Goal: Task Accomplishment & Management: Use online tool/utility

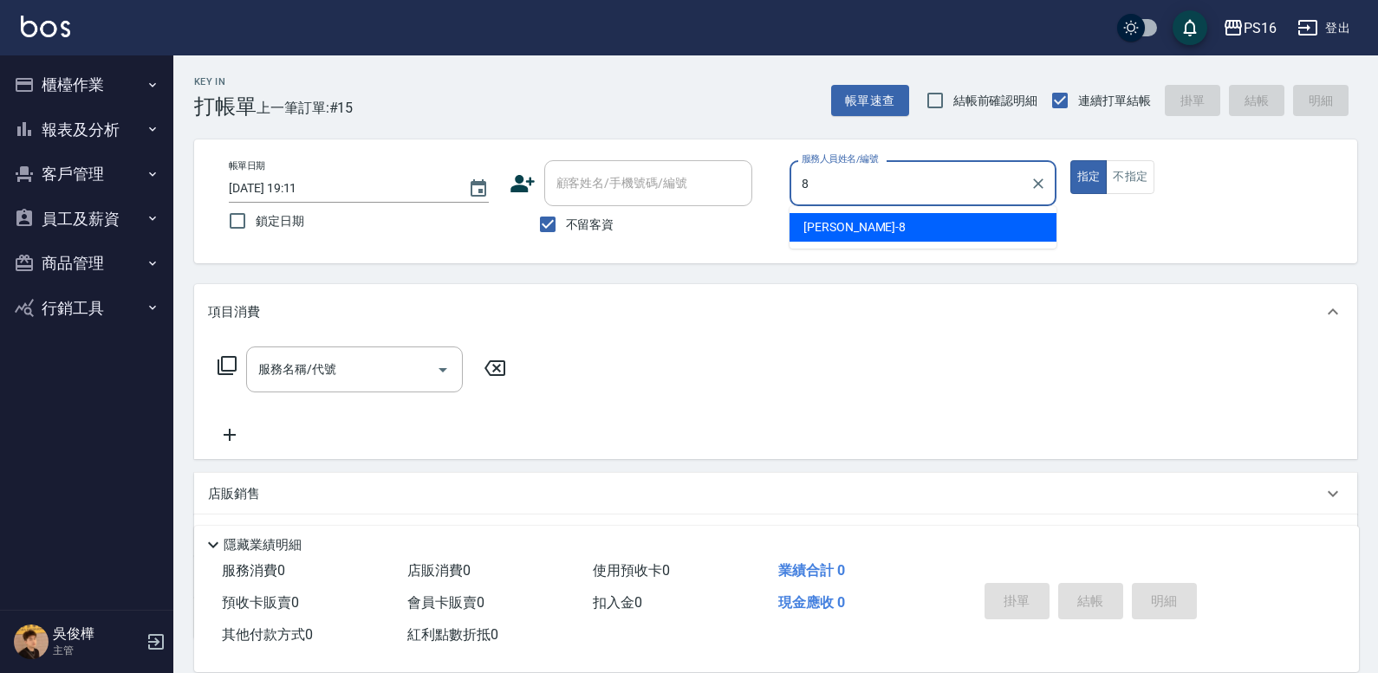
type input "8"
type button "true"
type input "[PERSON_NAME]-8"
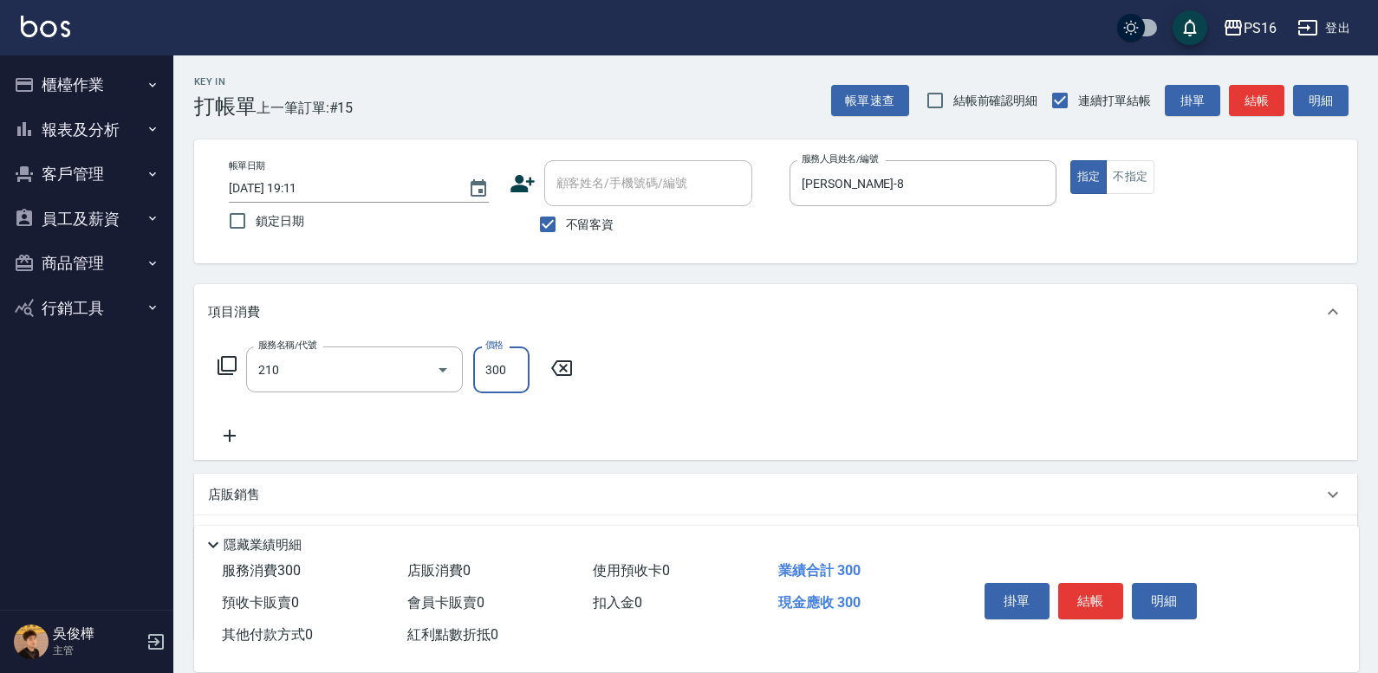
type input "歐娜洗髮精(210)"
type input "[PERSON_NAME]-20"
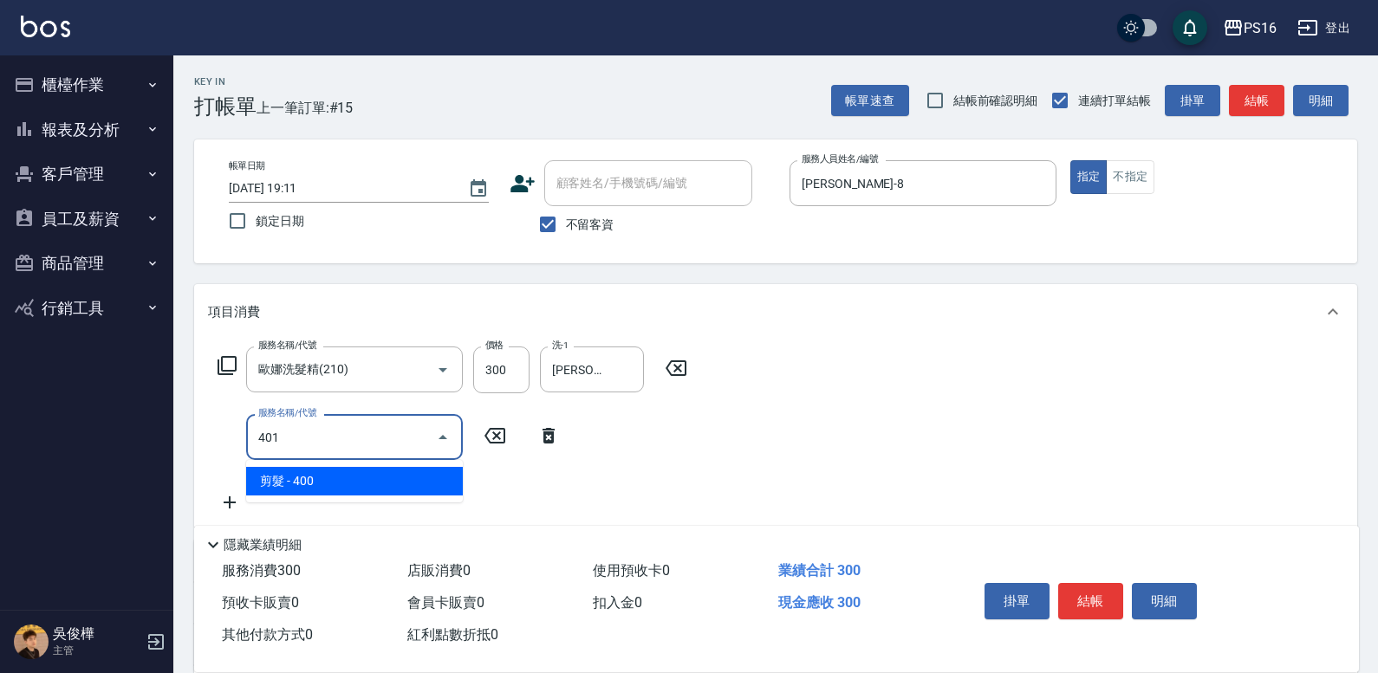
type input "剪髮(401)"
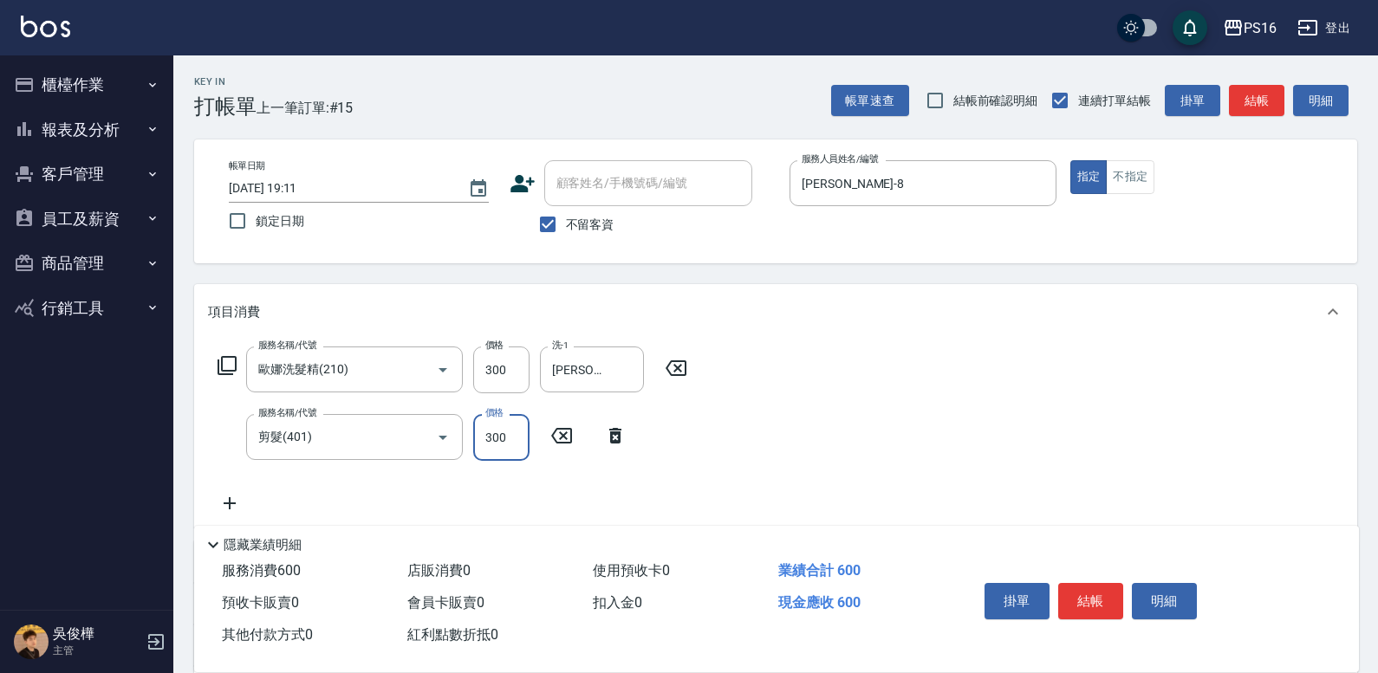
type input "300"
type input "染髮(501)"
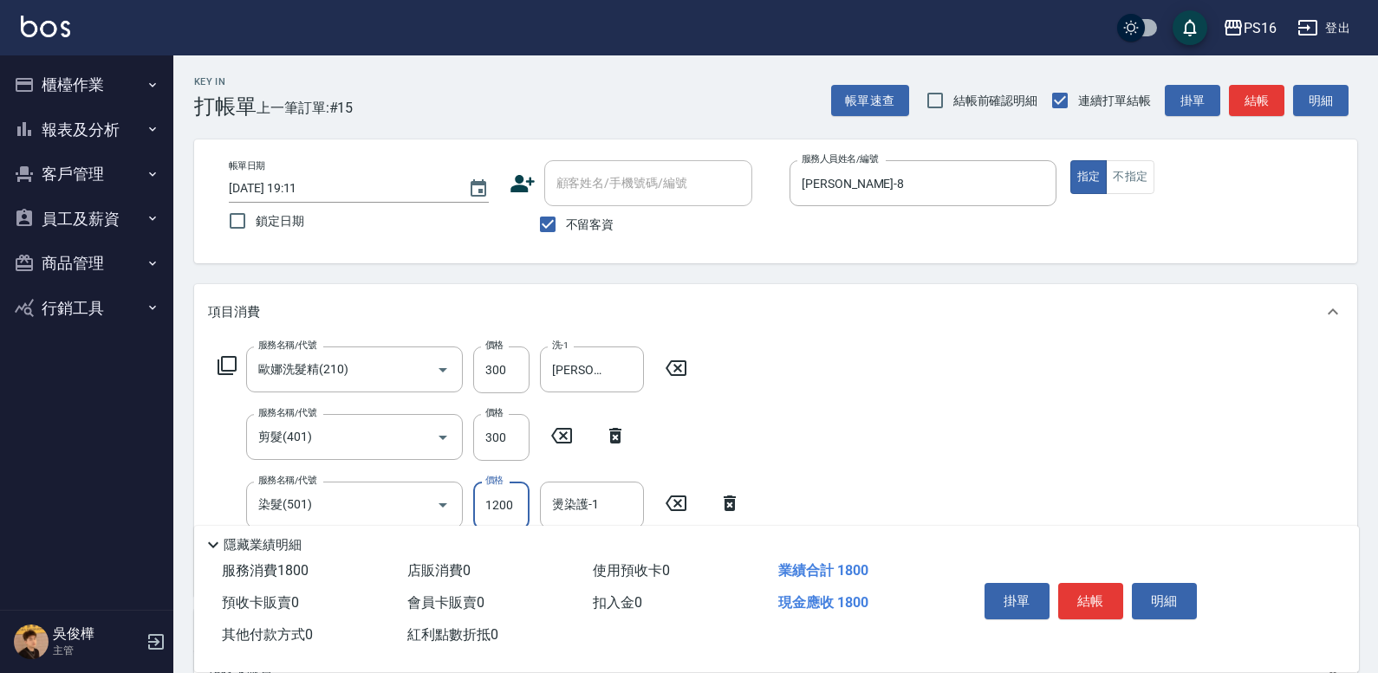
type input "1200"
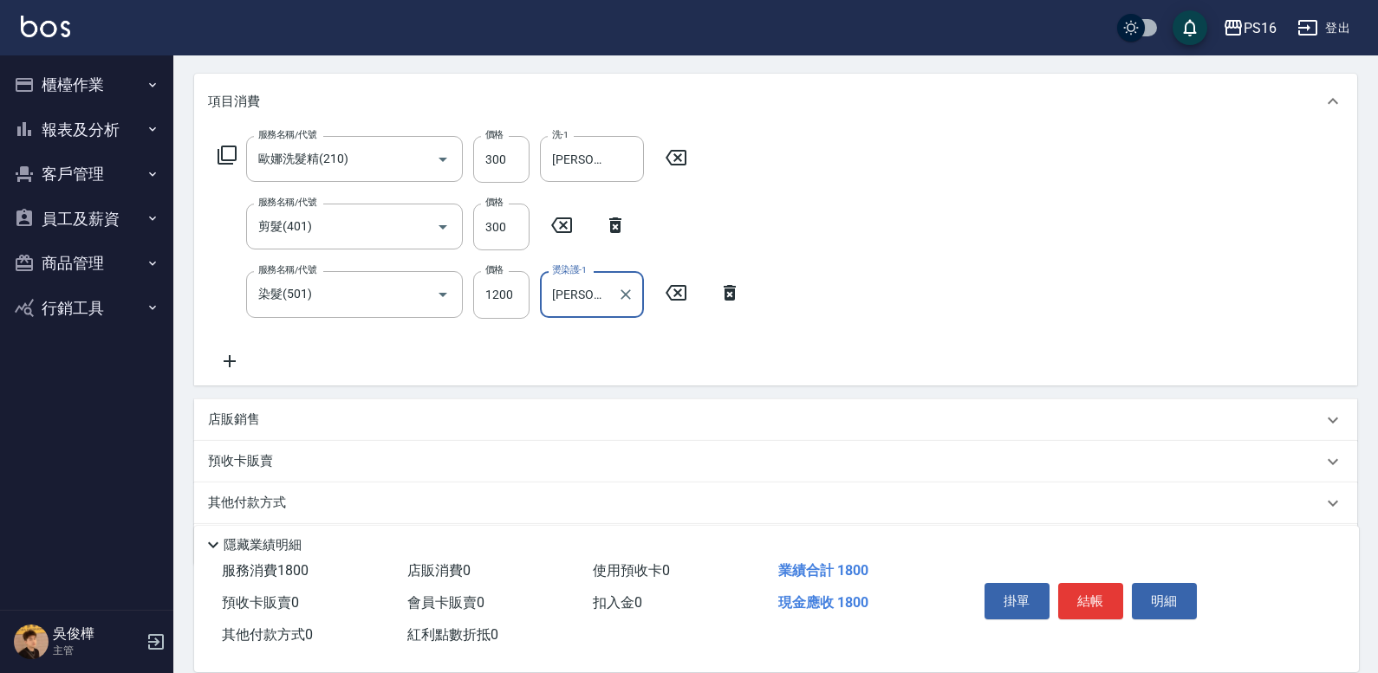
scroll to position [237, 0]
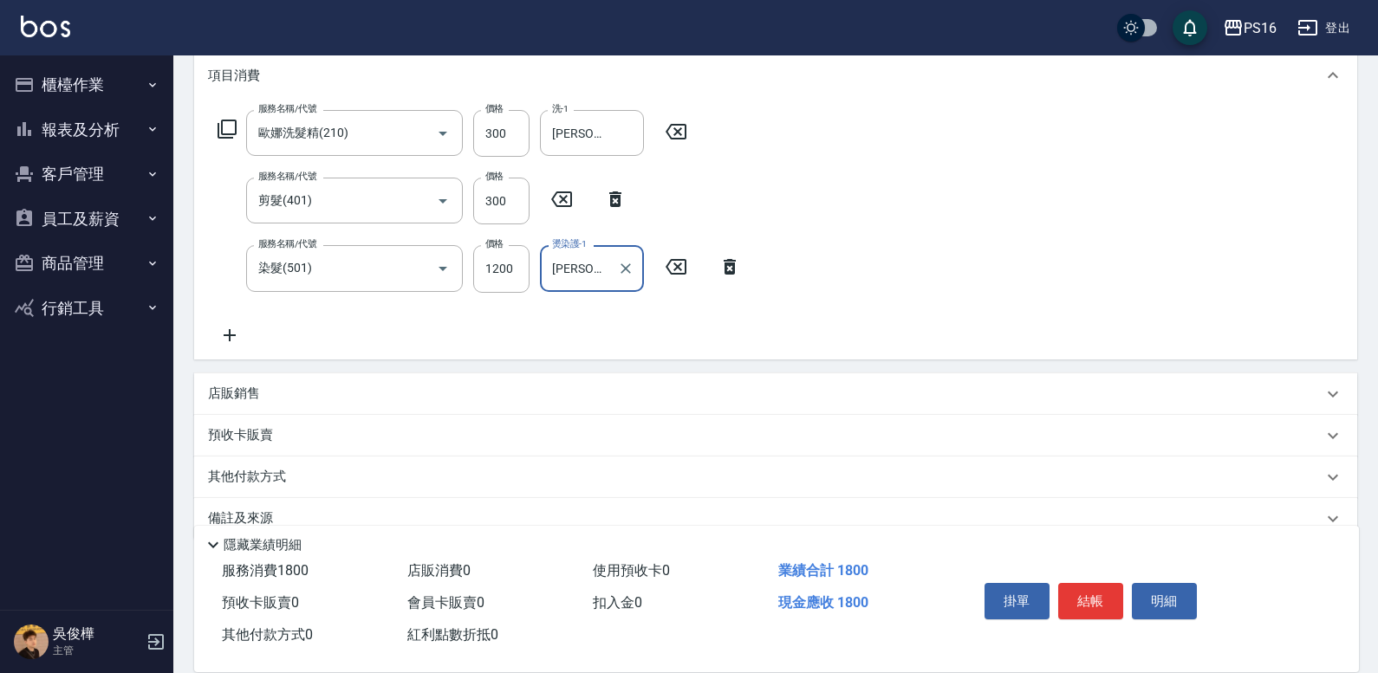
type input "[PERSON_NAME]-20"
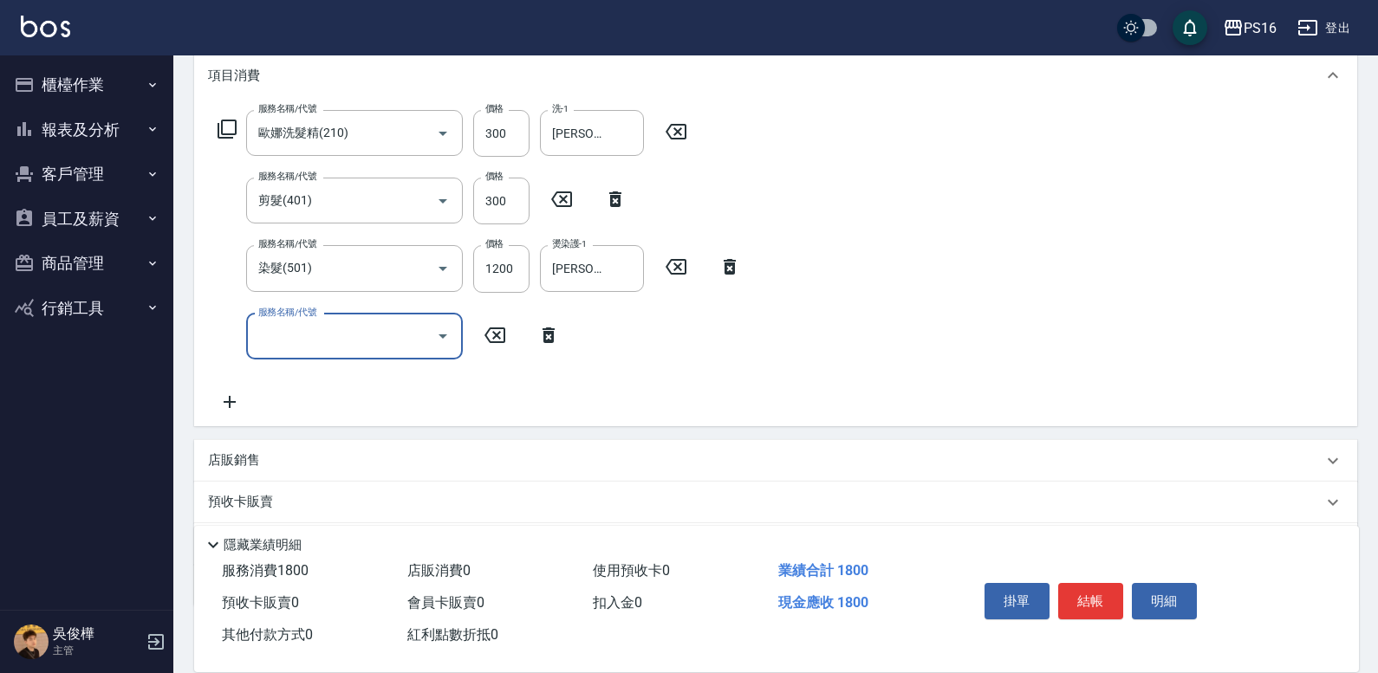
type input "8"
type input "水樣結構式1200(713)"
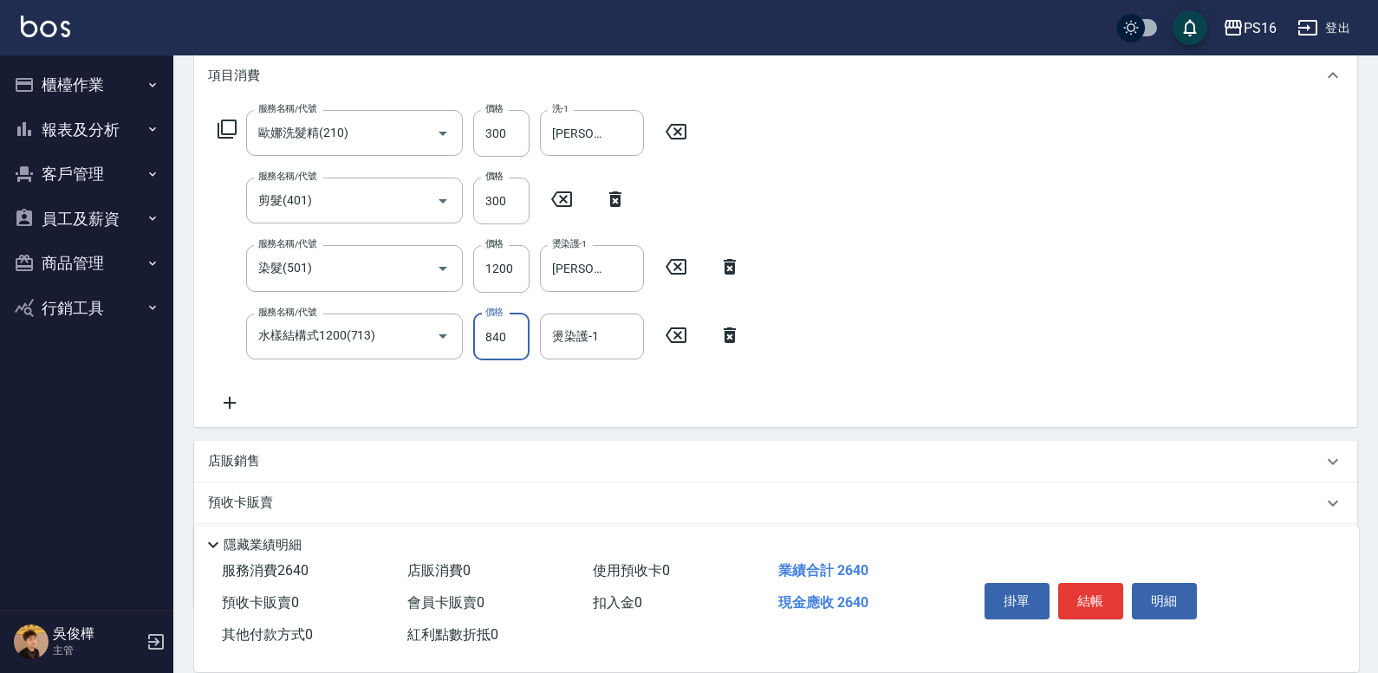
type input "840"
type input "[PERSON_NAME]-20"
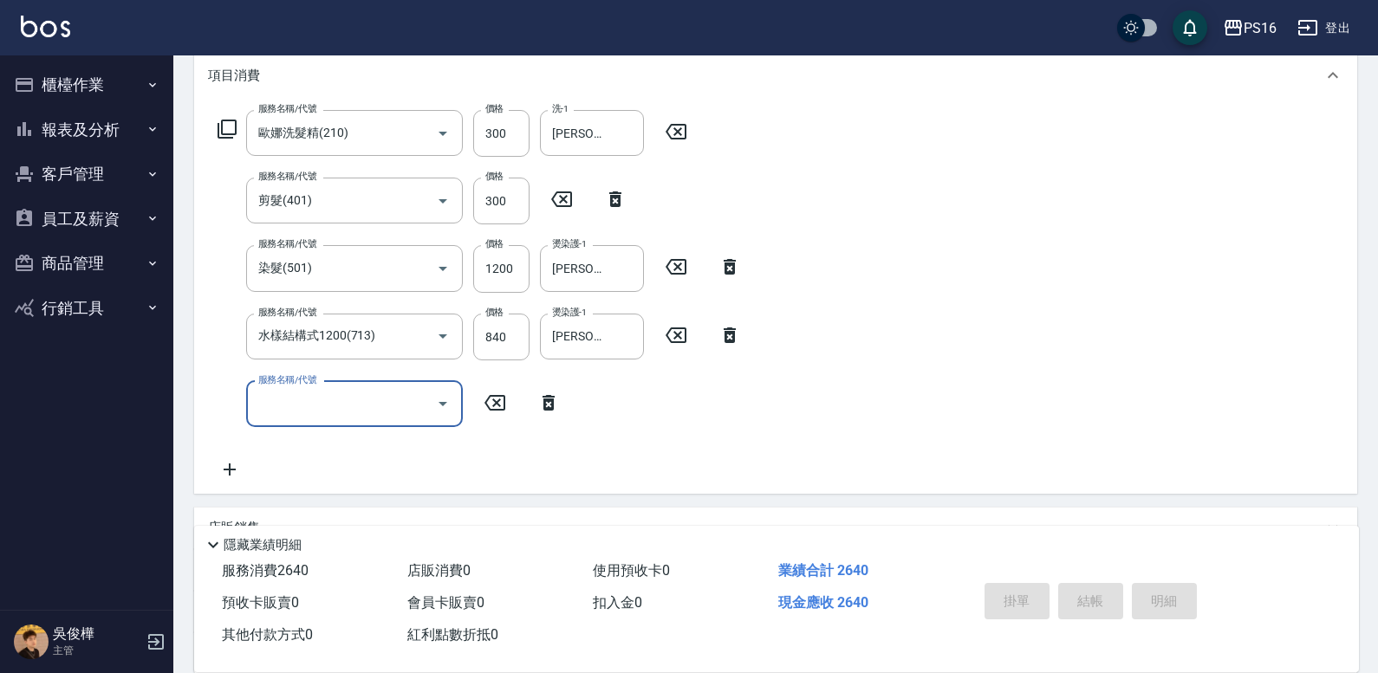
type input "[DATE] 19:49"
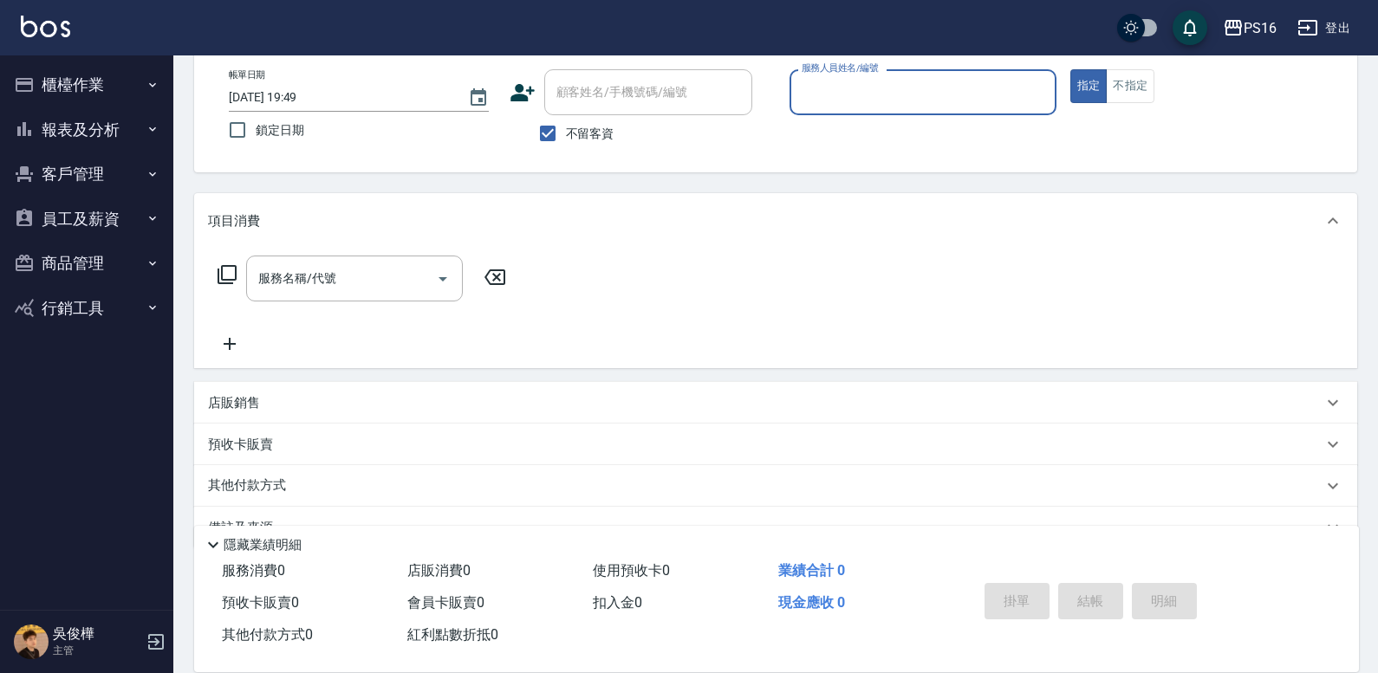
scroll to position [0, 0]
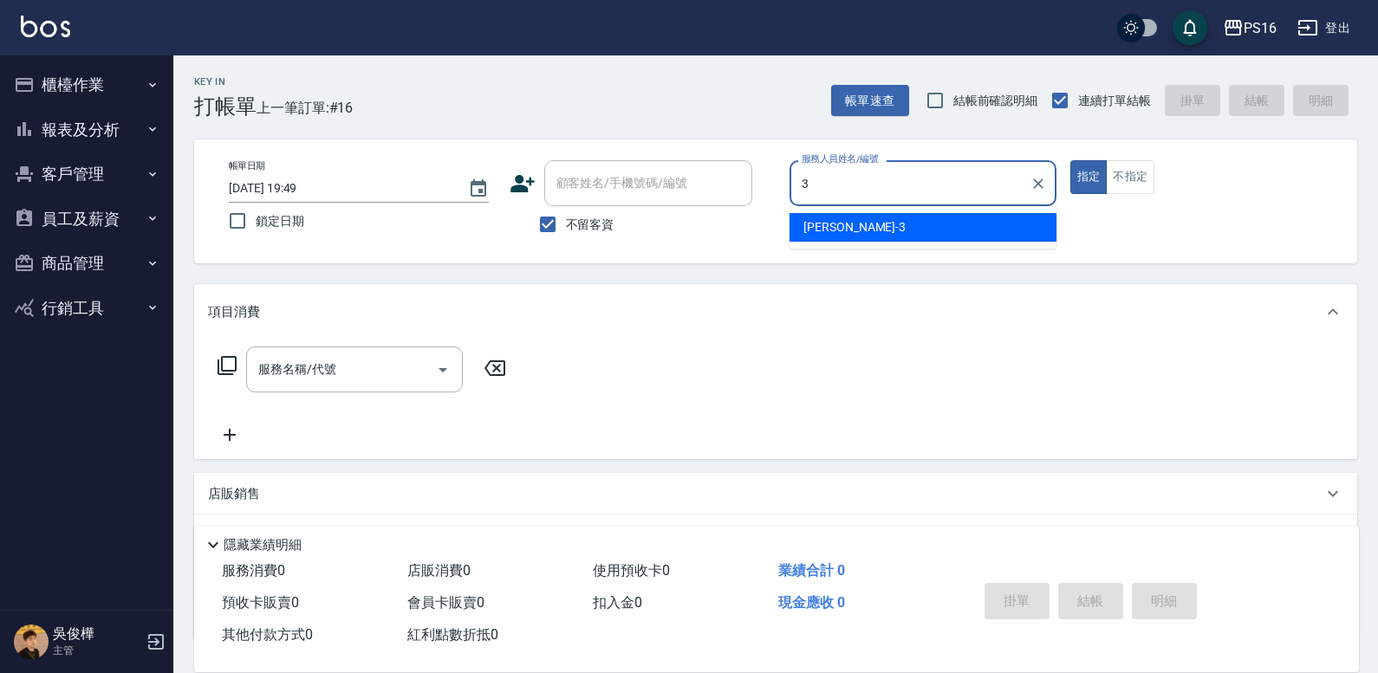
type input "[PERSON_NAME]-3"
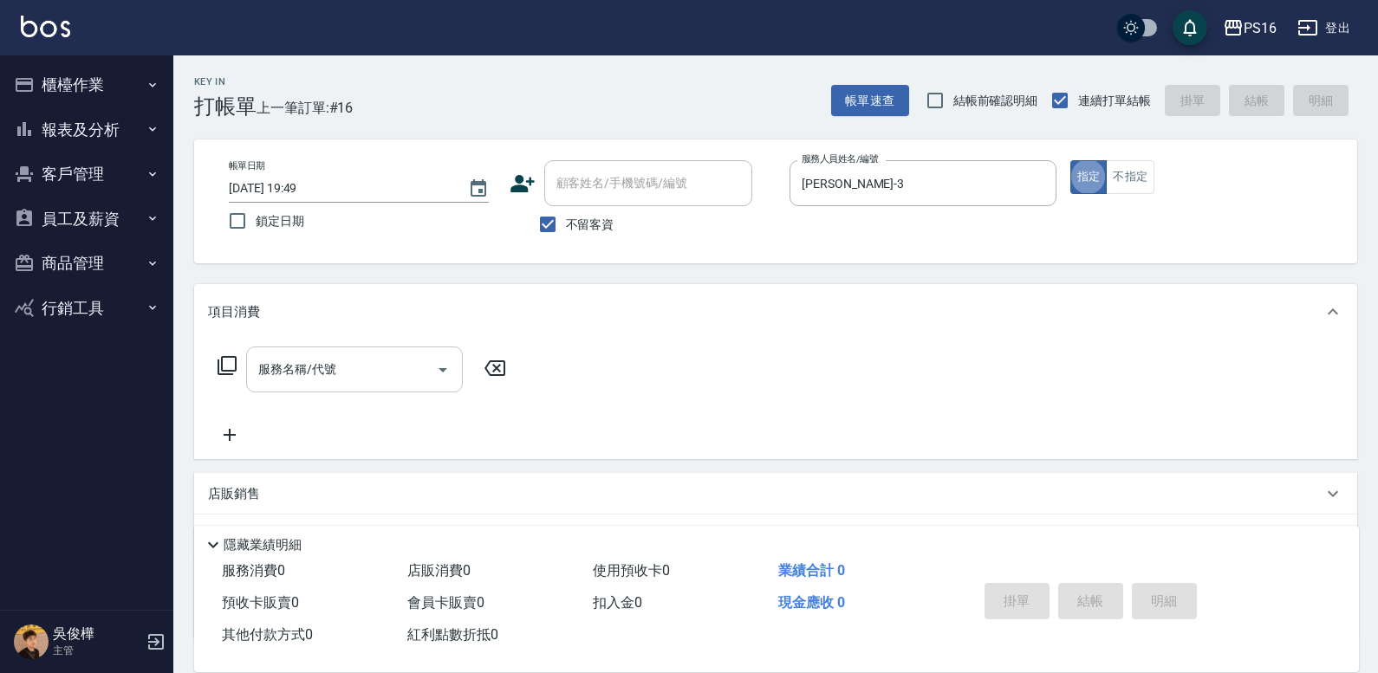
click at [327, 366] on div "服務名稱/代號 服務名稱/代號" at bounding box center [354, 370] width 217 height 46
click at [230, 365] on icon at bounding box center [227, 365] width 21 height 21
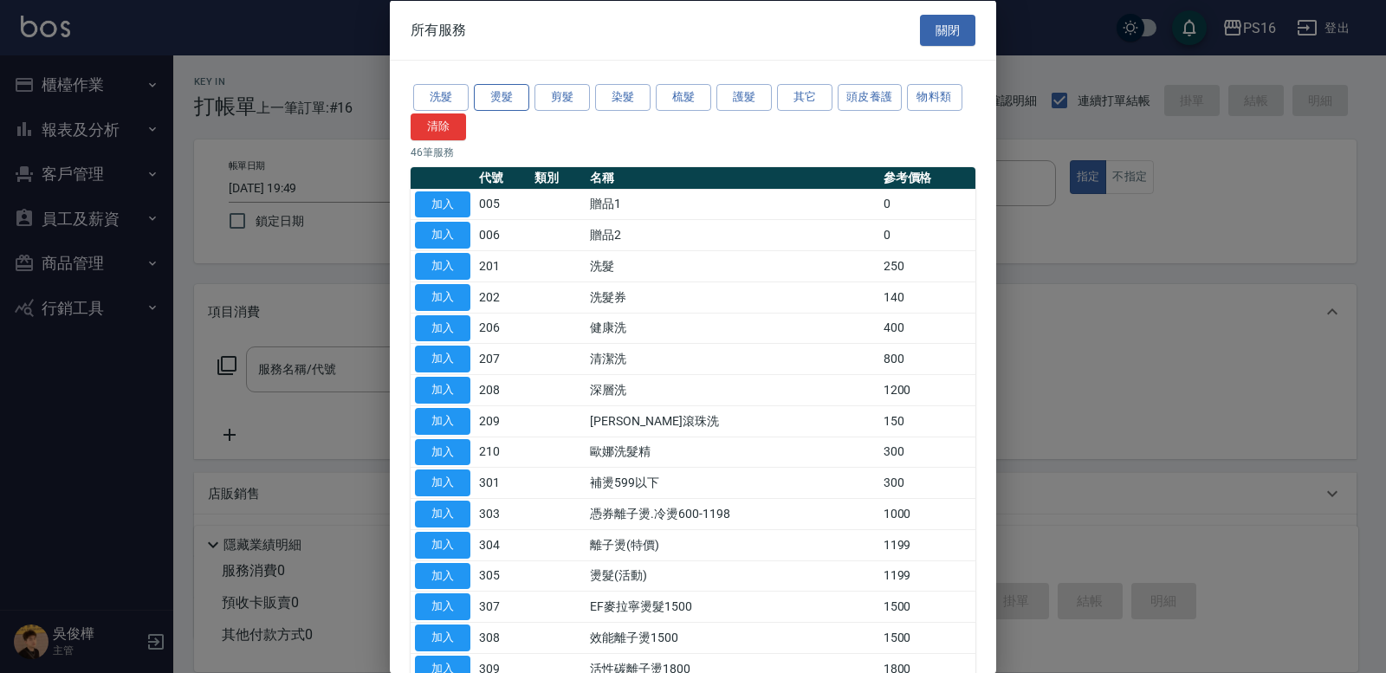
click at [513, 103] on button "燙髮" at bounding box center [501, 97] width 55 height 27
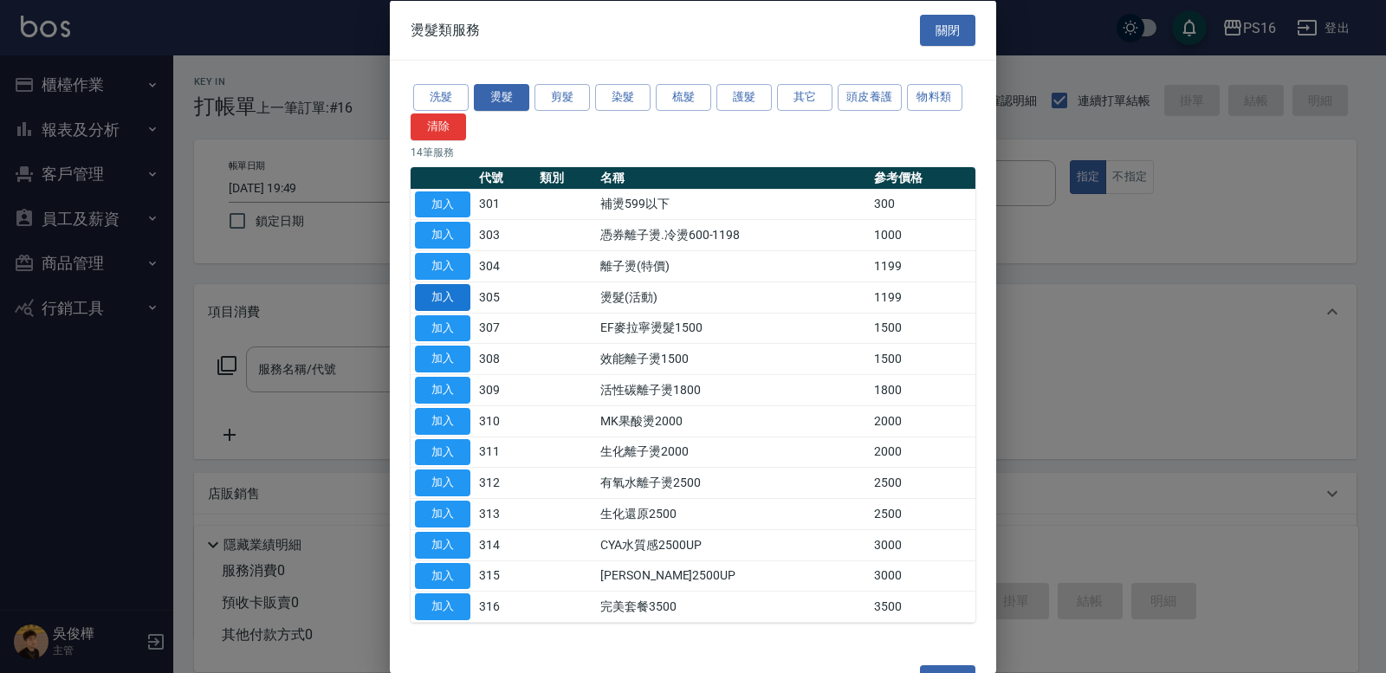
click at [463, 290] on button "加入" at bounding box center [442, 296] width 55 height 27
click at [463, 291] on button "加入" at bounding box center [442, 296] width 55 height 27
type input "燙髮(活動)(305)"
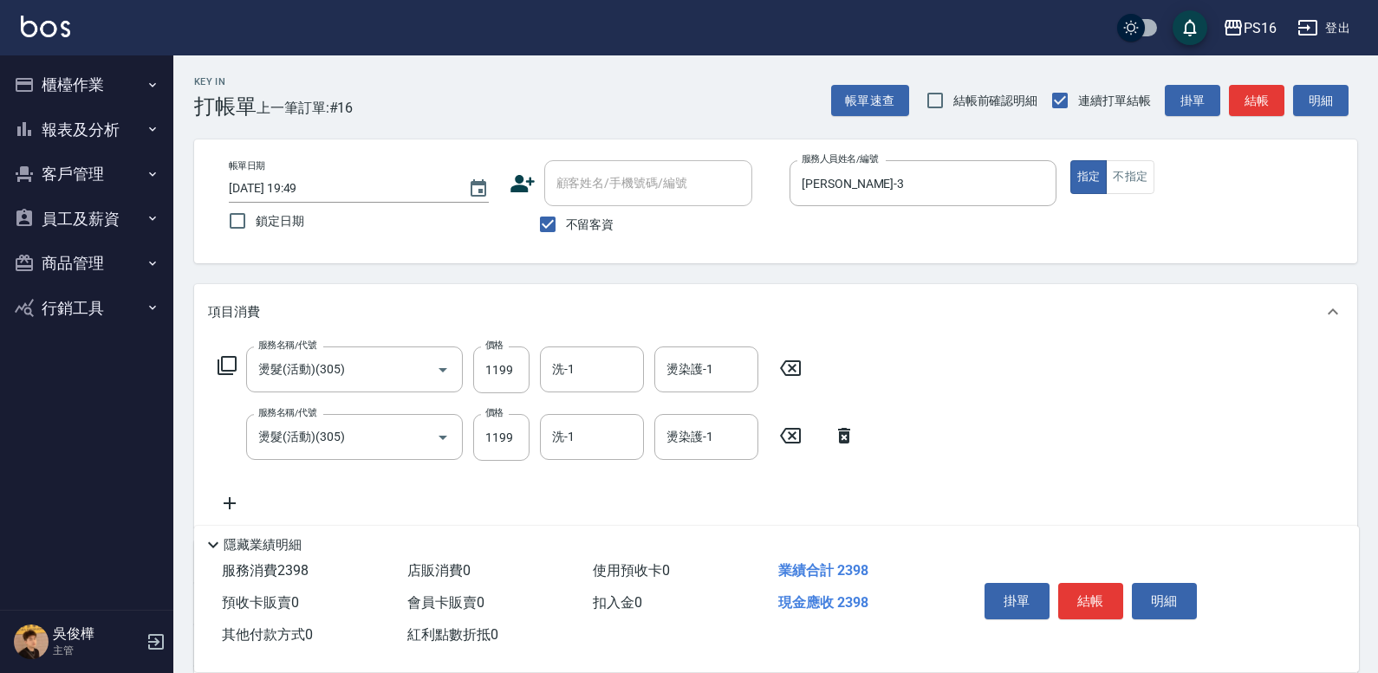
click at [847, 438] on icon at bounding box center [844, 436] width 12 height 16
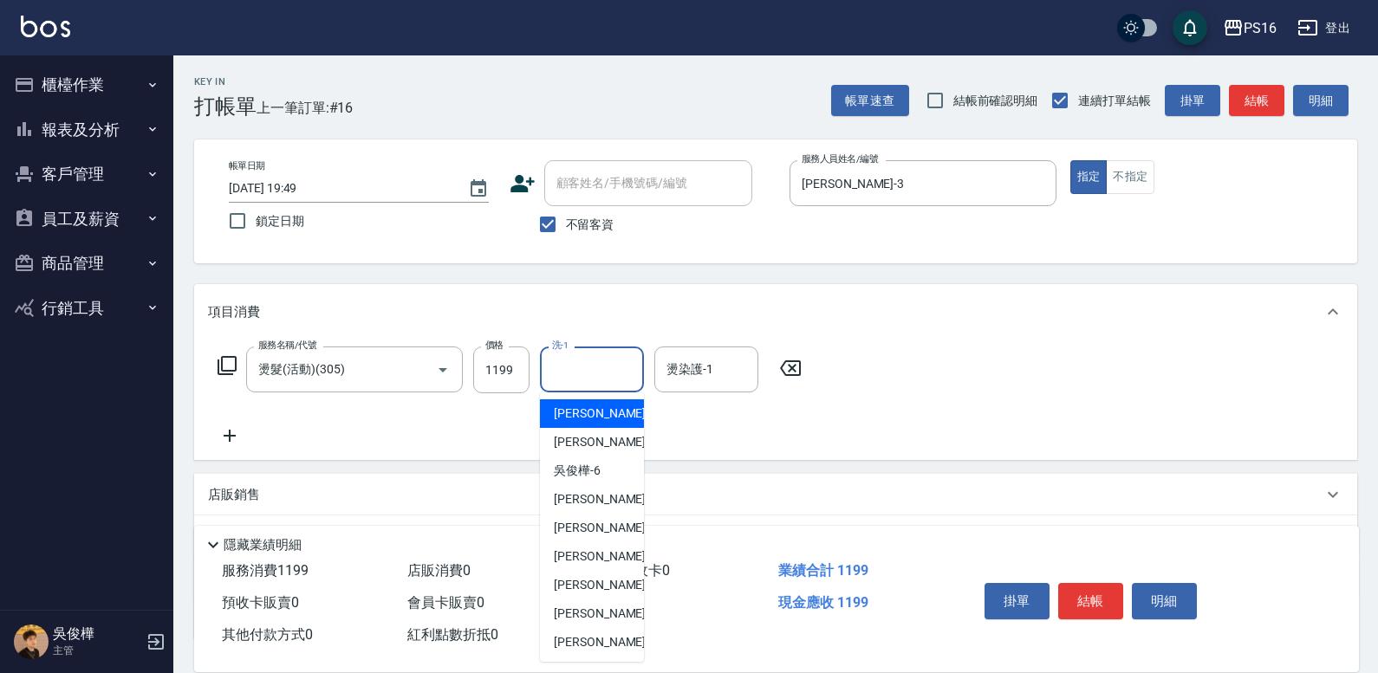
click at [591, 354] on input "洗-1" at bounding box center [592, 369] width 88 height 30
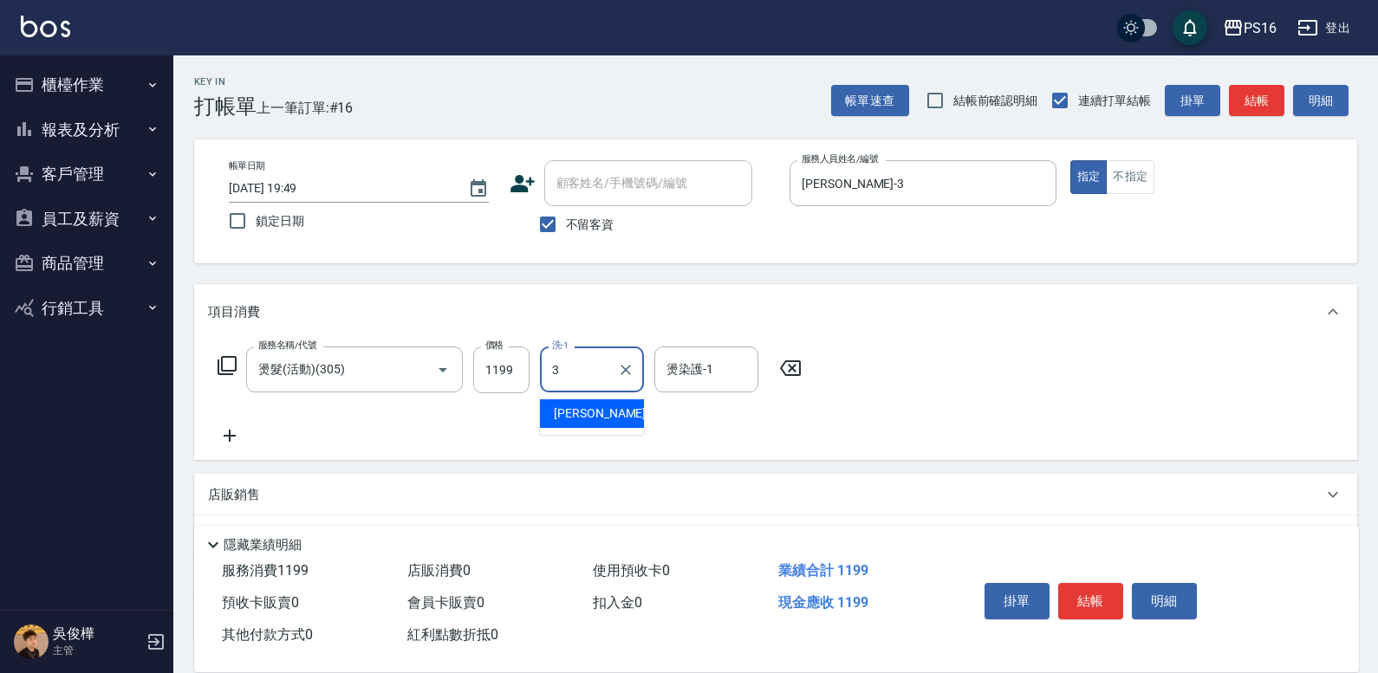
type input "[PERSON_NAME]-3"
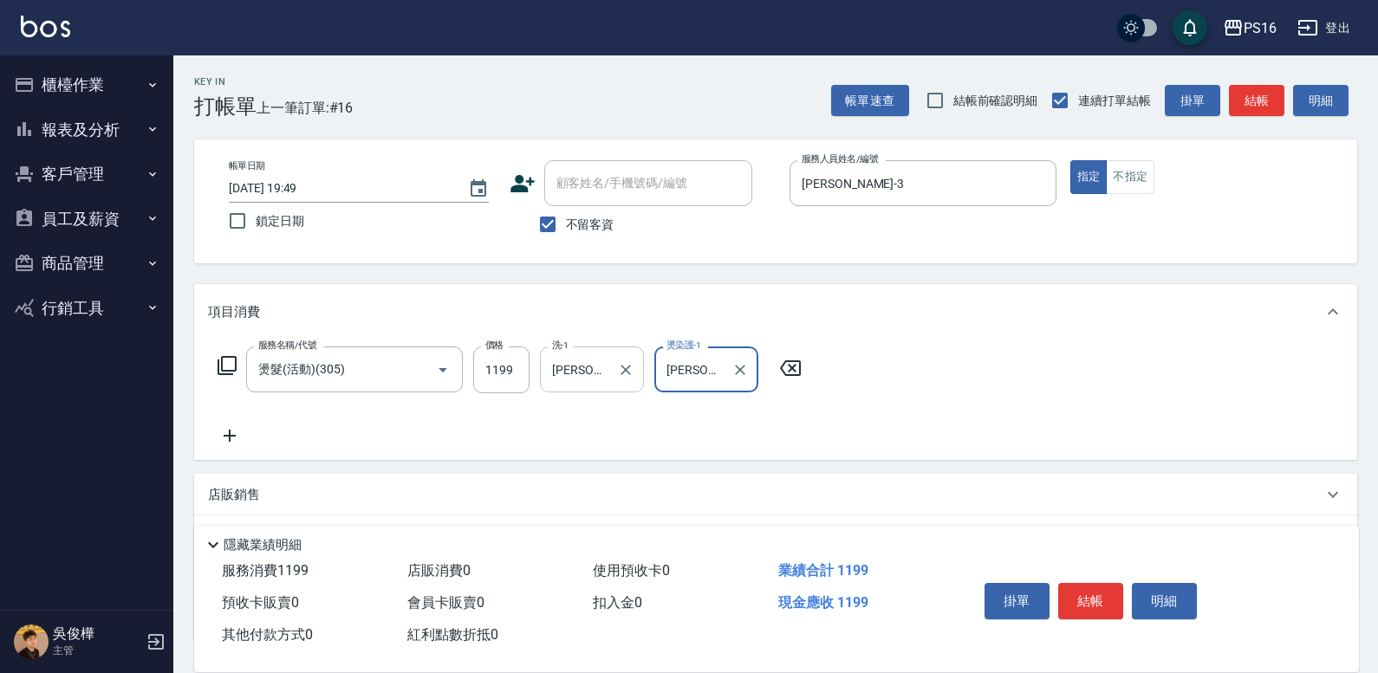
type input "[PERSON_NAME]-3"
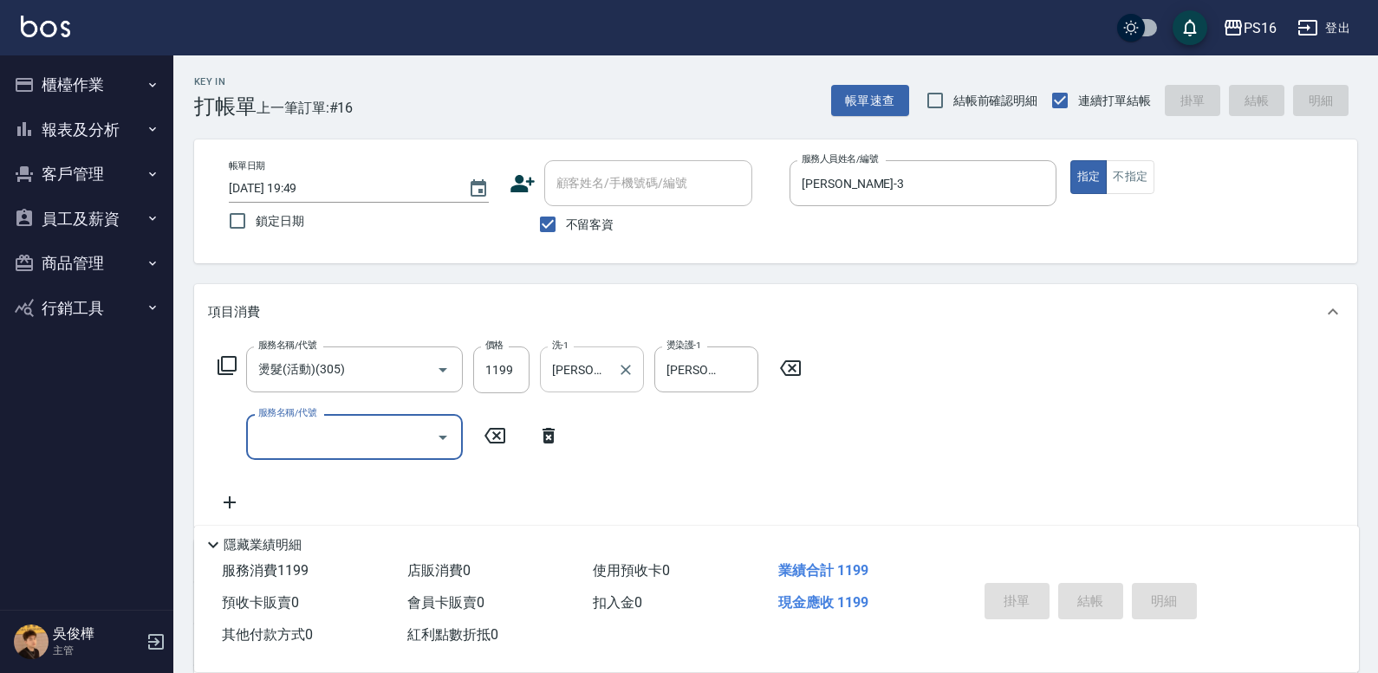
type input "[DATE] 19:50"
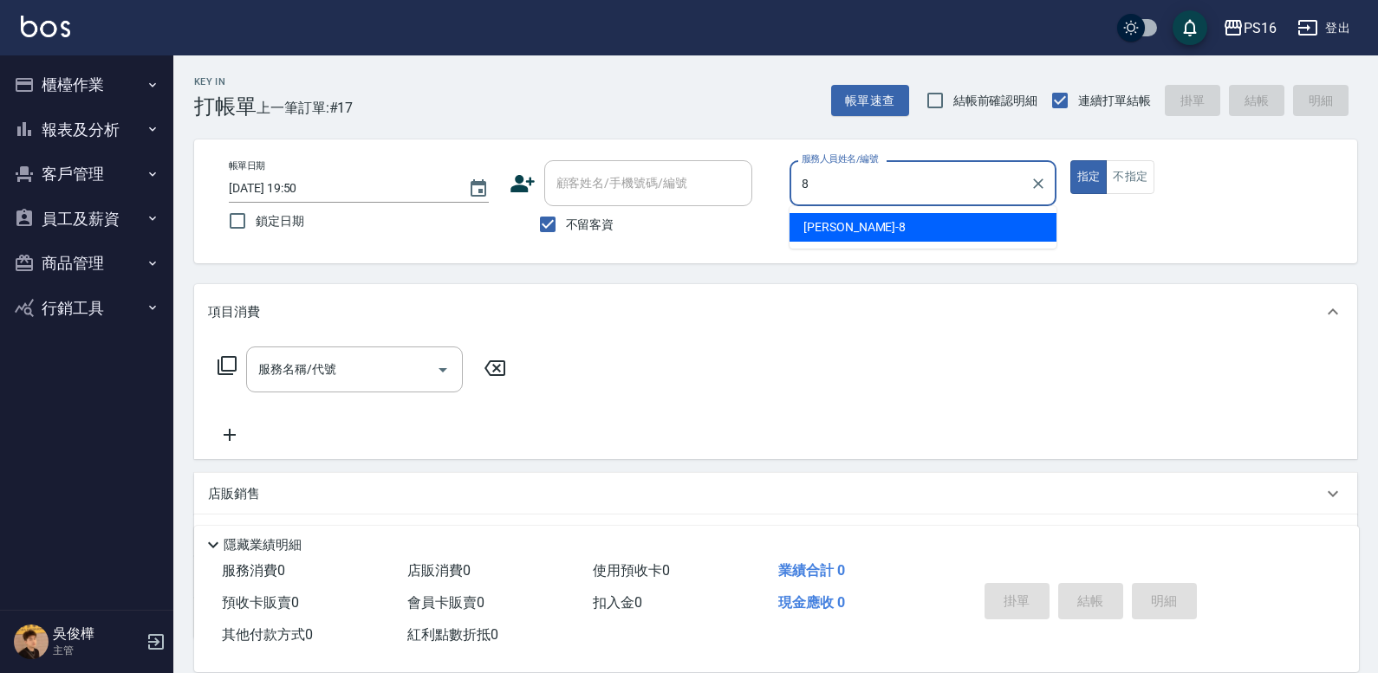
type input "[PERSON_NAME]-8"
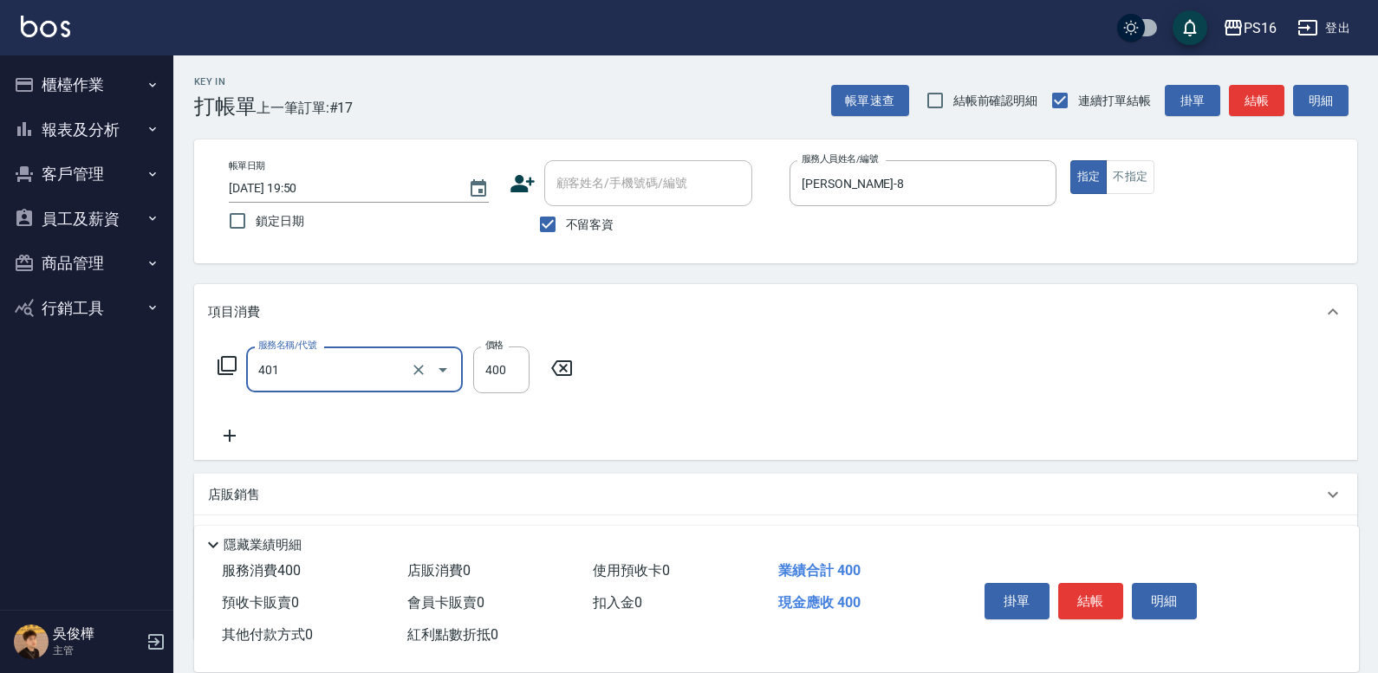
type input "剪髮(401)"
type input "250"
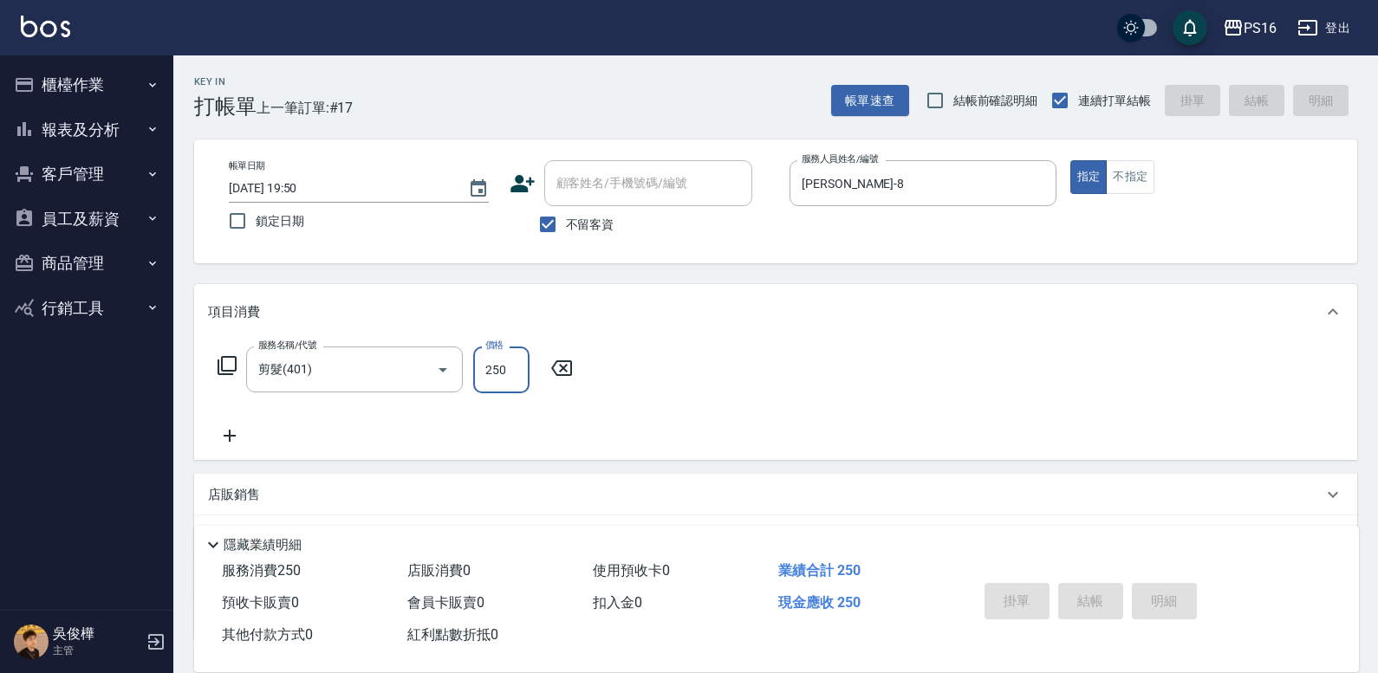
type input "[DATE] 19:51"
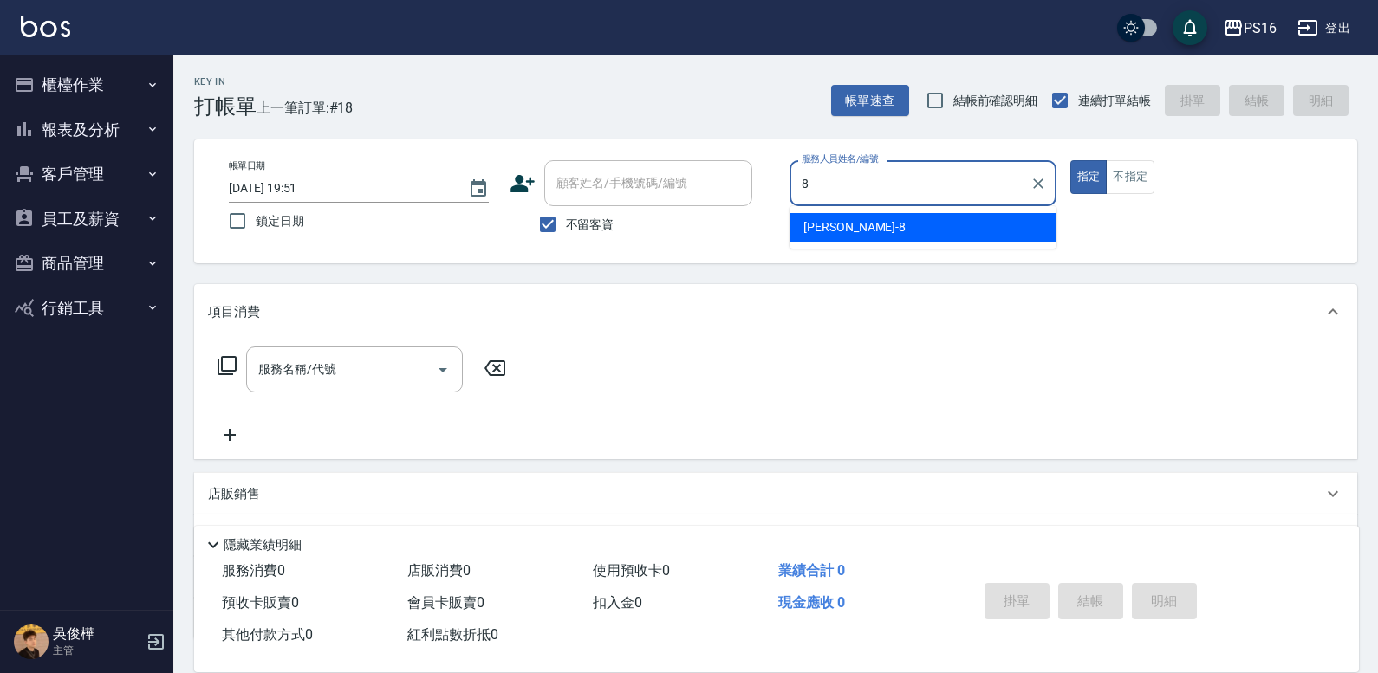
type input "[PERSON_NAME]-8"
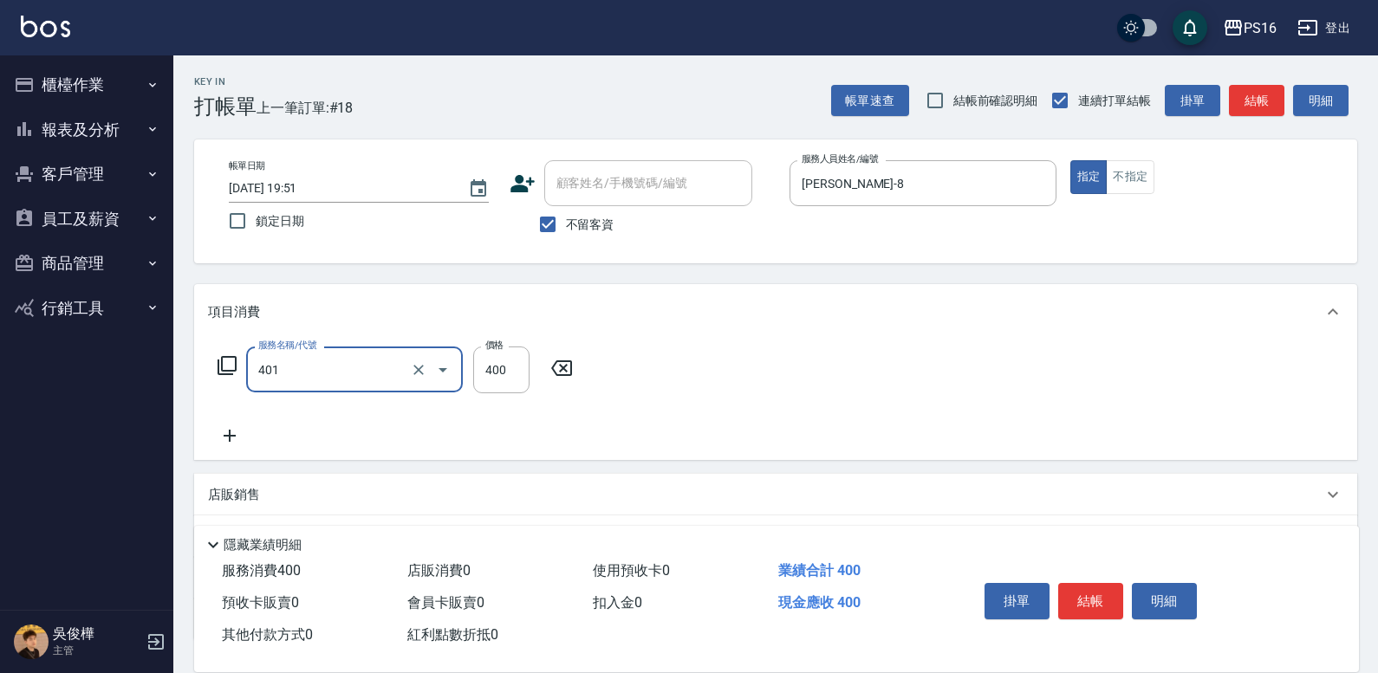
type input "剪髮(401)"
type input "300"
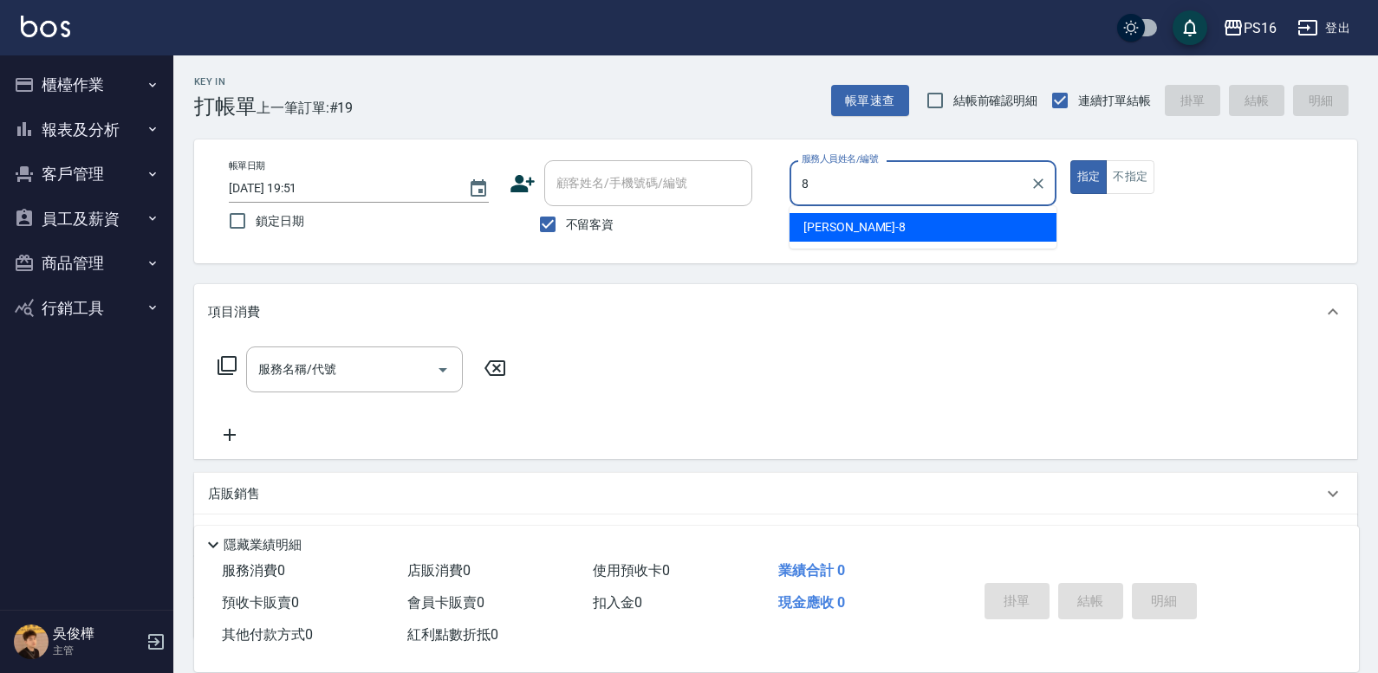
type input "[PERSON_NAME]-8"
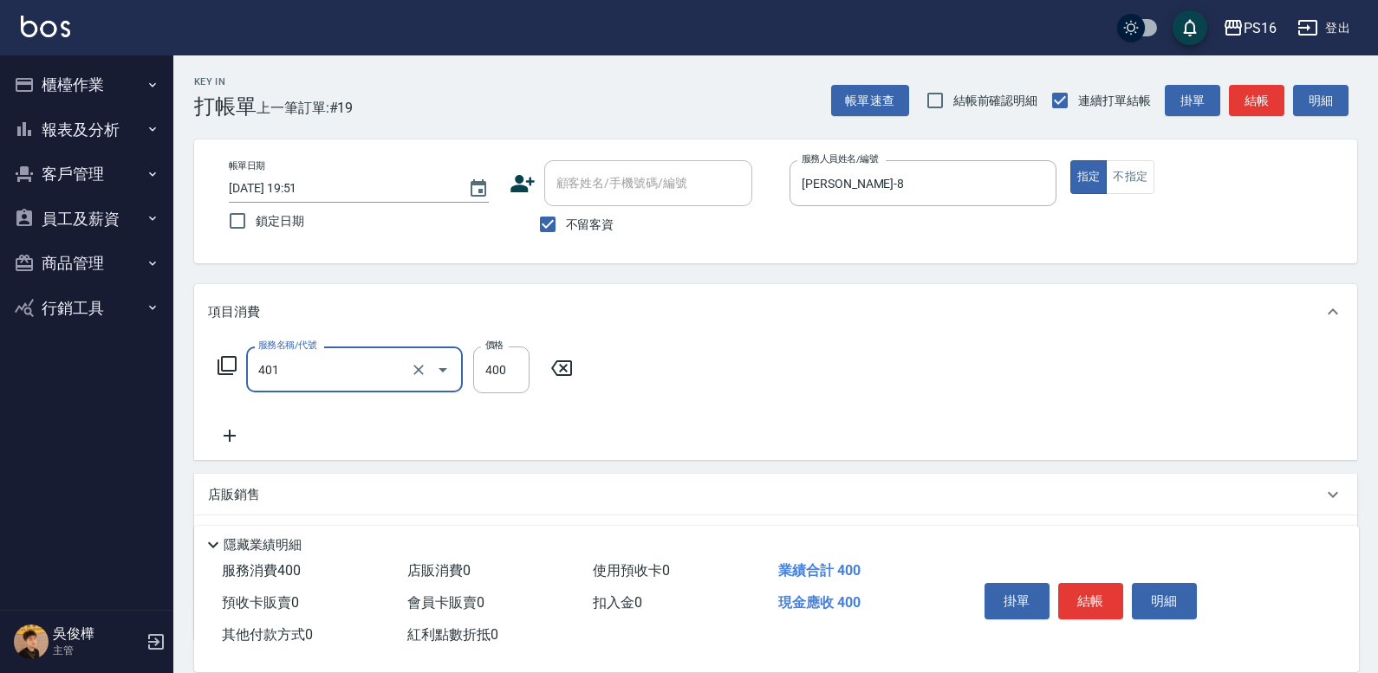
type input "剪髮(401)"
type input "250"
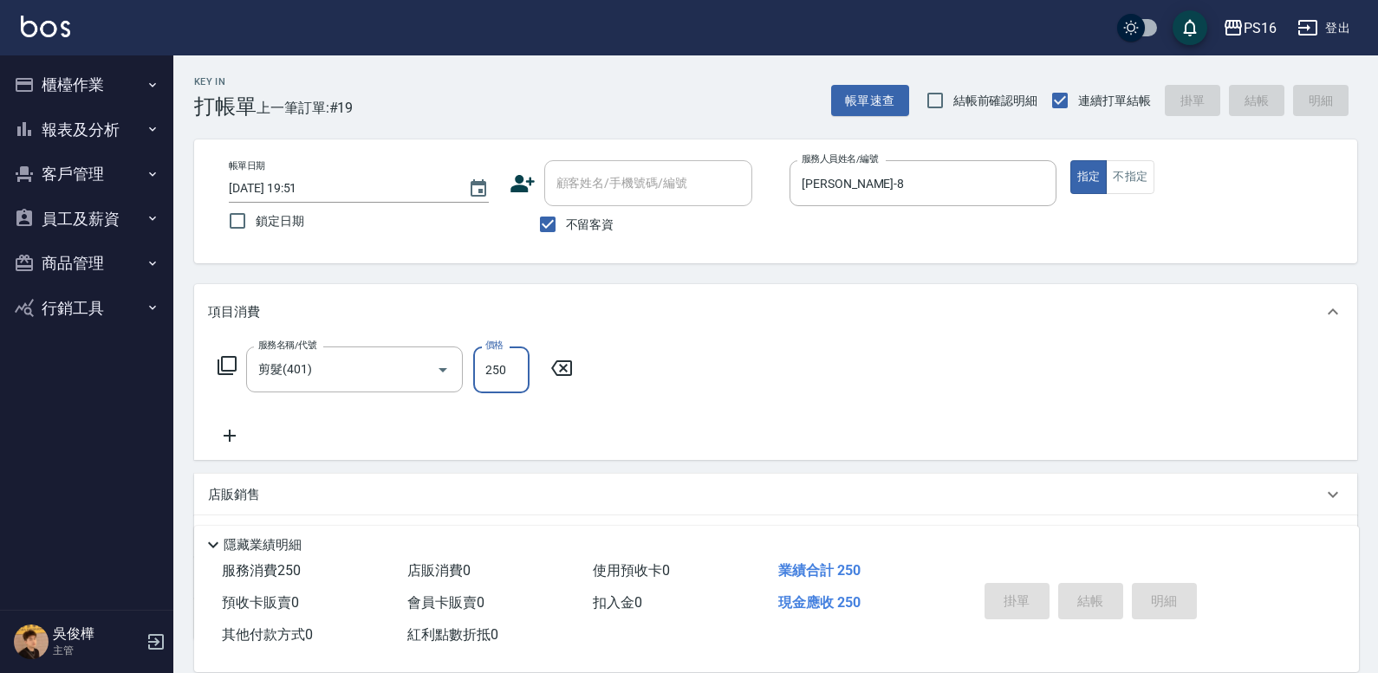
type input "[DATE] 19:52"
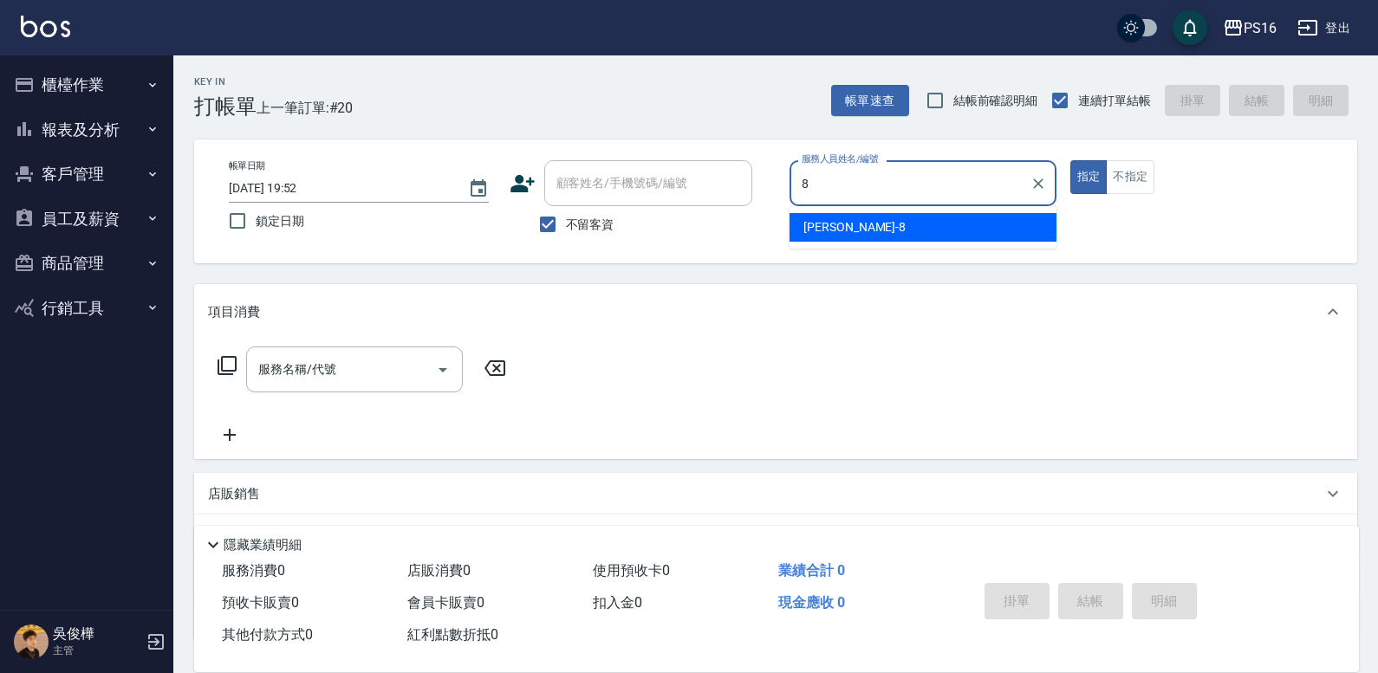
type input "[PERSON_NAME]-8"
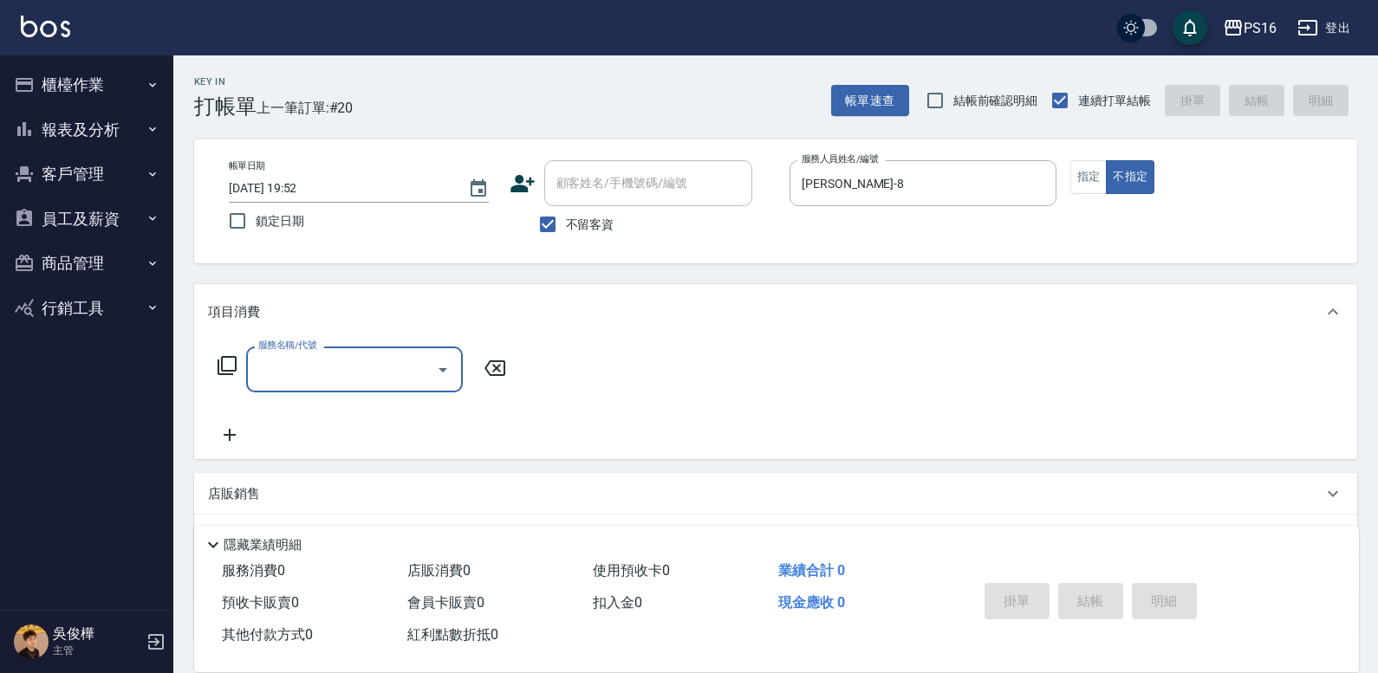
click at [217, 373] on icon at bounding box center [226, 365] width 19 height 19
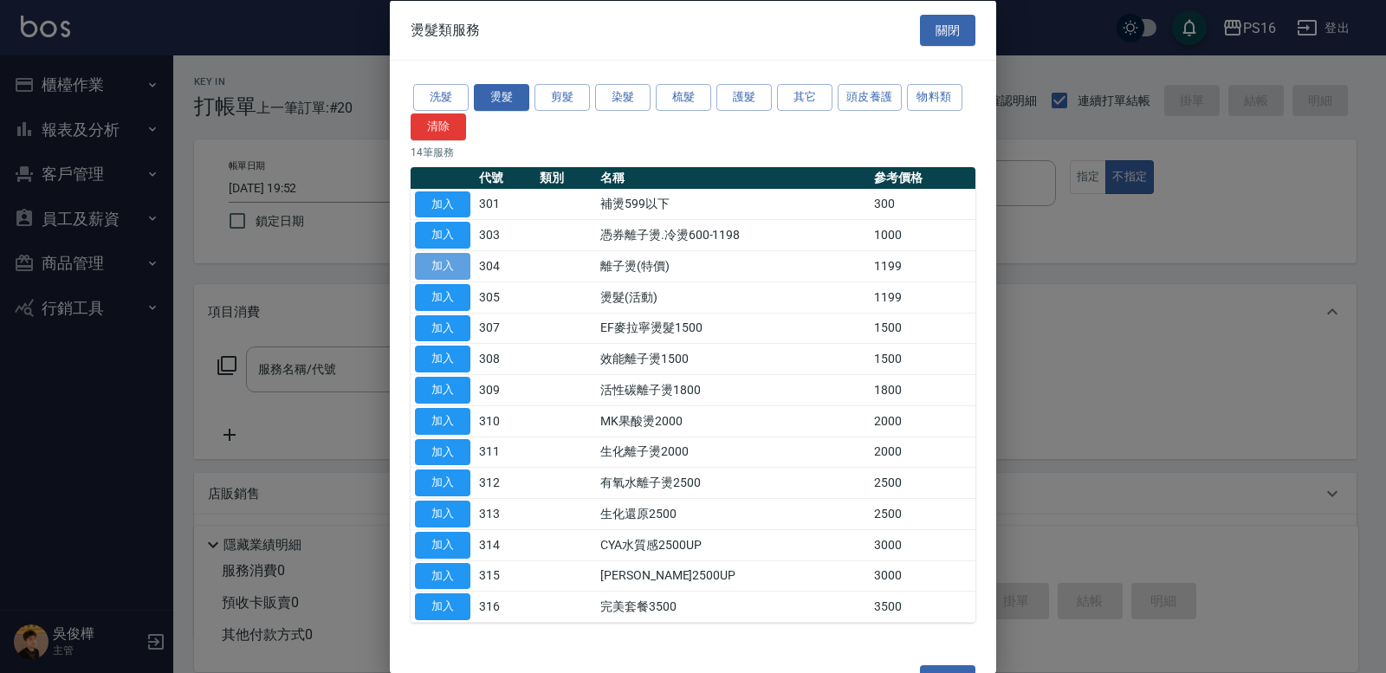
click at [435, 266] on button "加入" at bounding box center [442, 266] width 55 height 27
type input "離子燙(特價)(304)"
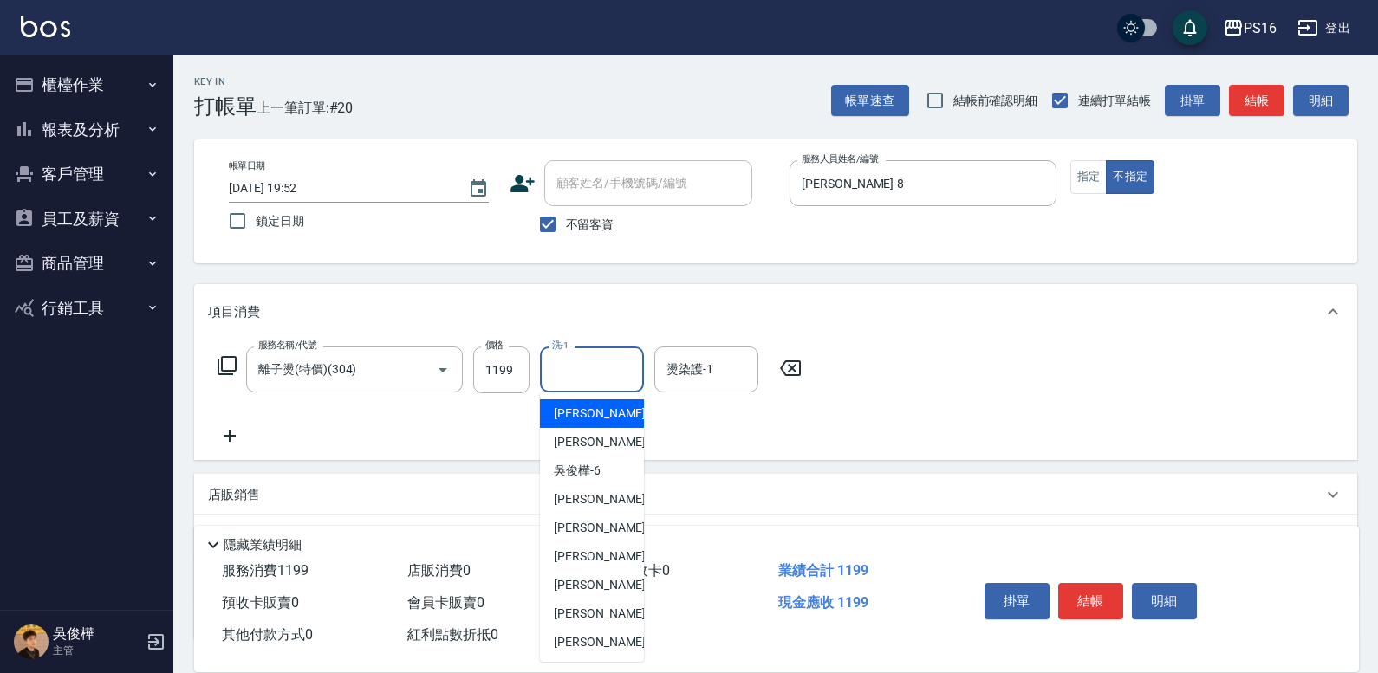
click at [606, 382] on input "洗-1" at bounding box center [592, 369] width 88 height 30
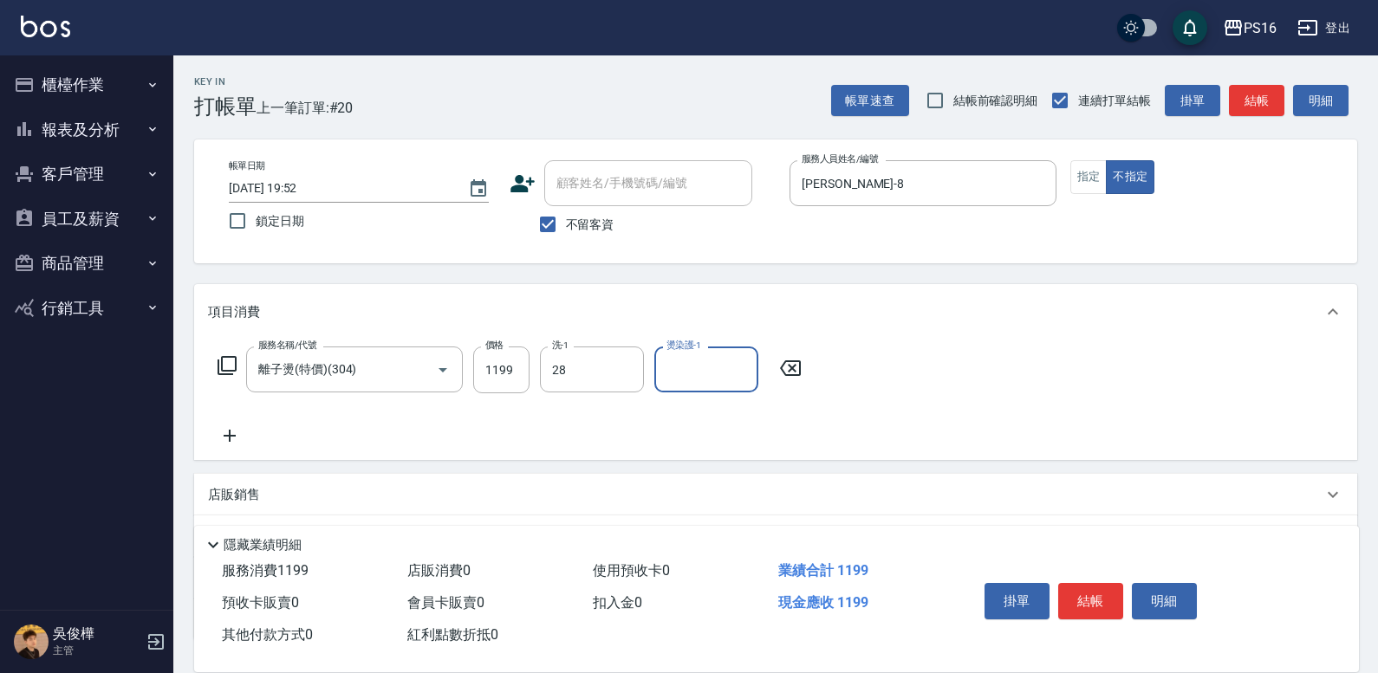
type input "[PERSON_NAME]-28"
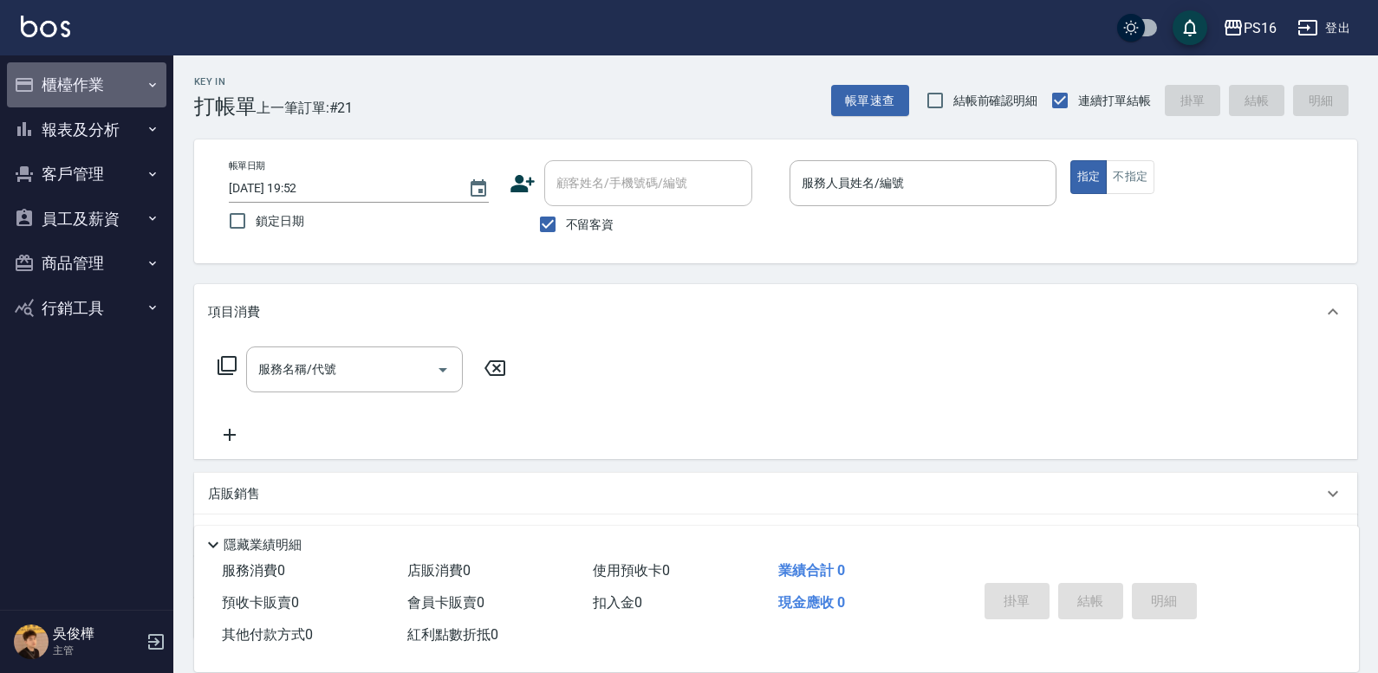
click at [79, 79] on button "櫃檯作業" at bounding box center [86, 84] width 159 height 45
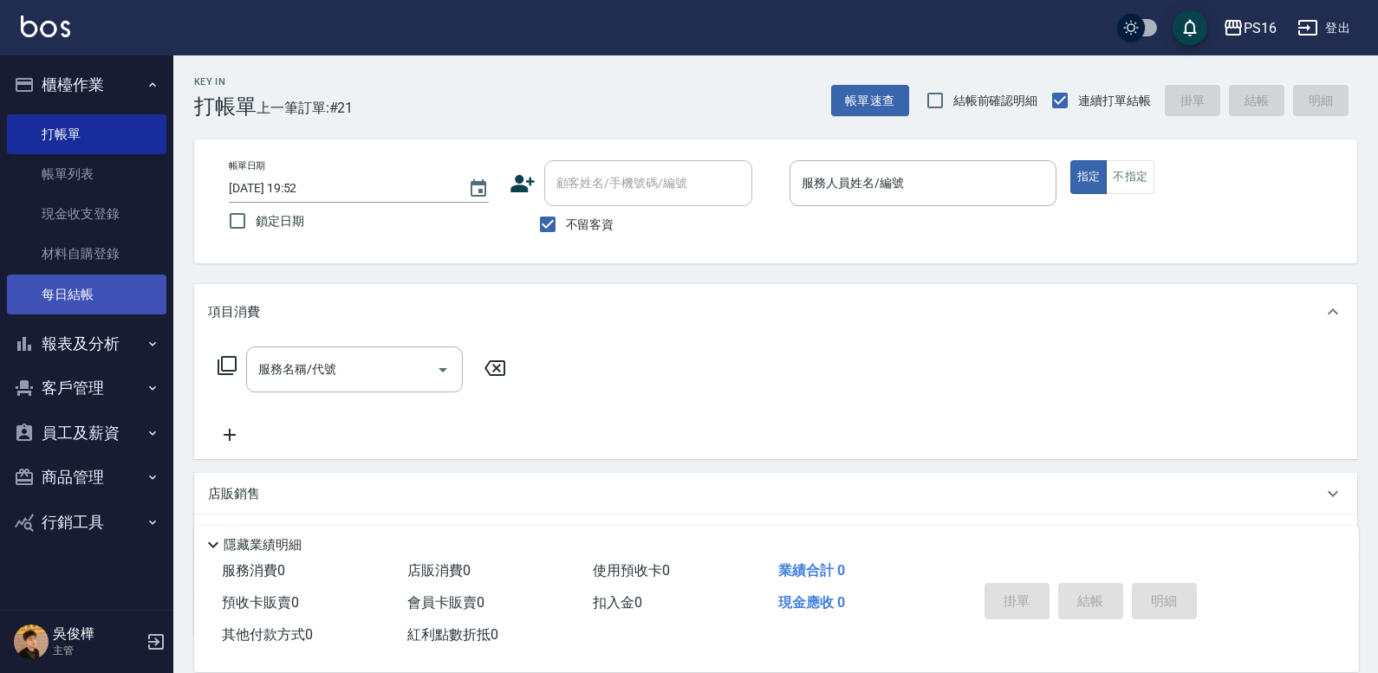
click at [81, 294] on link "每日結帳" at bounding box center [86, 295] width 159 height 40
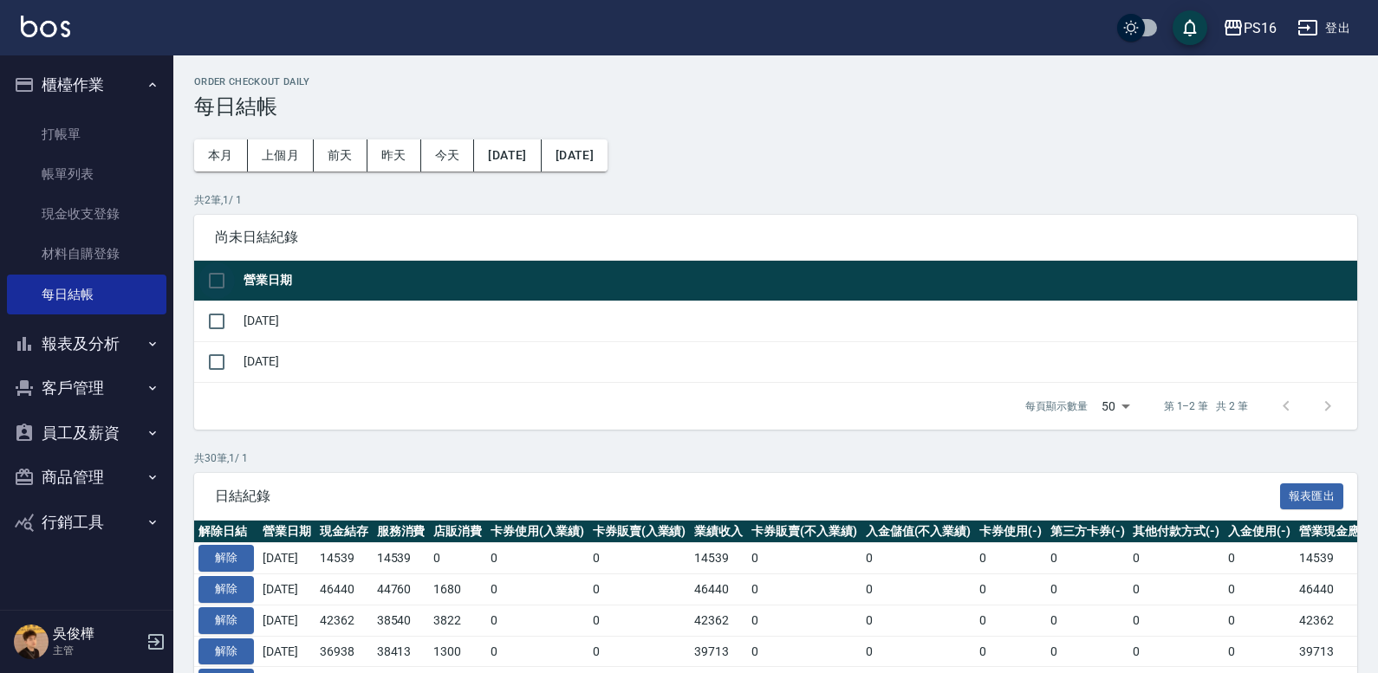
click at [216, 287] on input "checkbox" at bounding box center [216, 281] width 36 height 36
checkbox input "true"
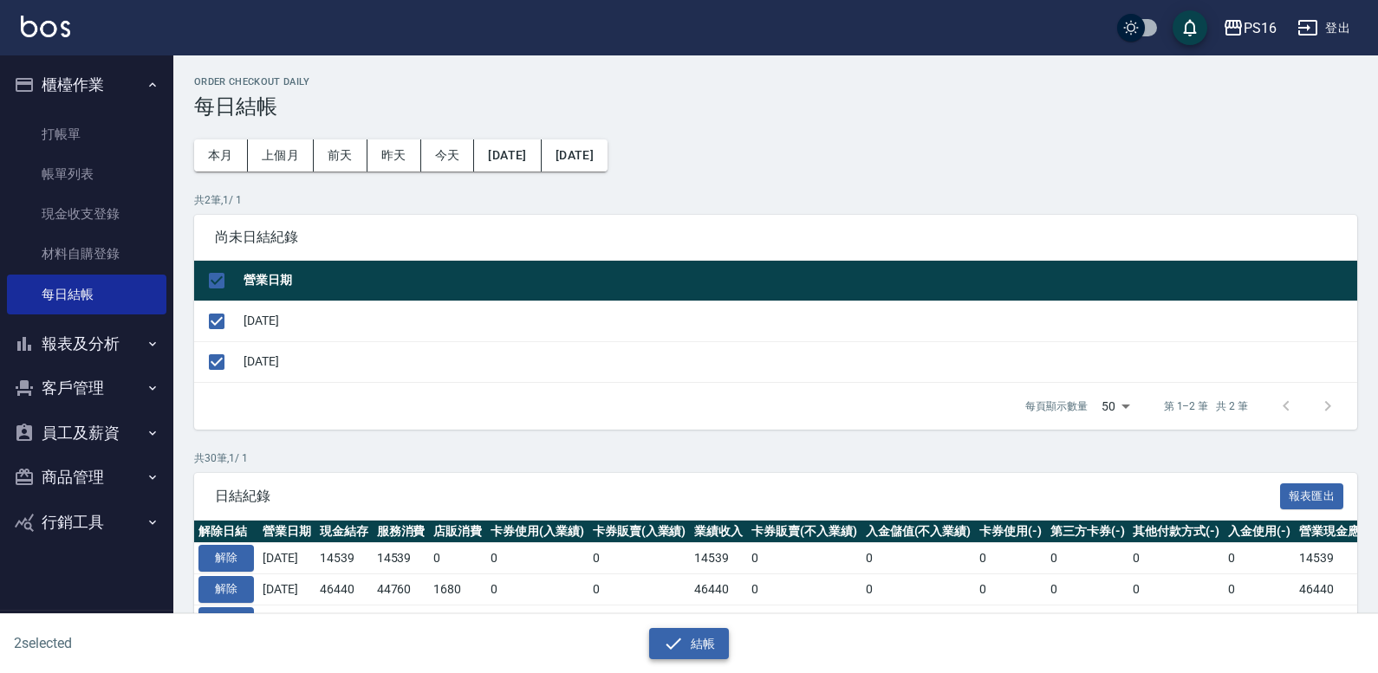
click at [706, 634] on button "結帳" at bounding box center [689, 644] width 81 height 32
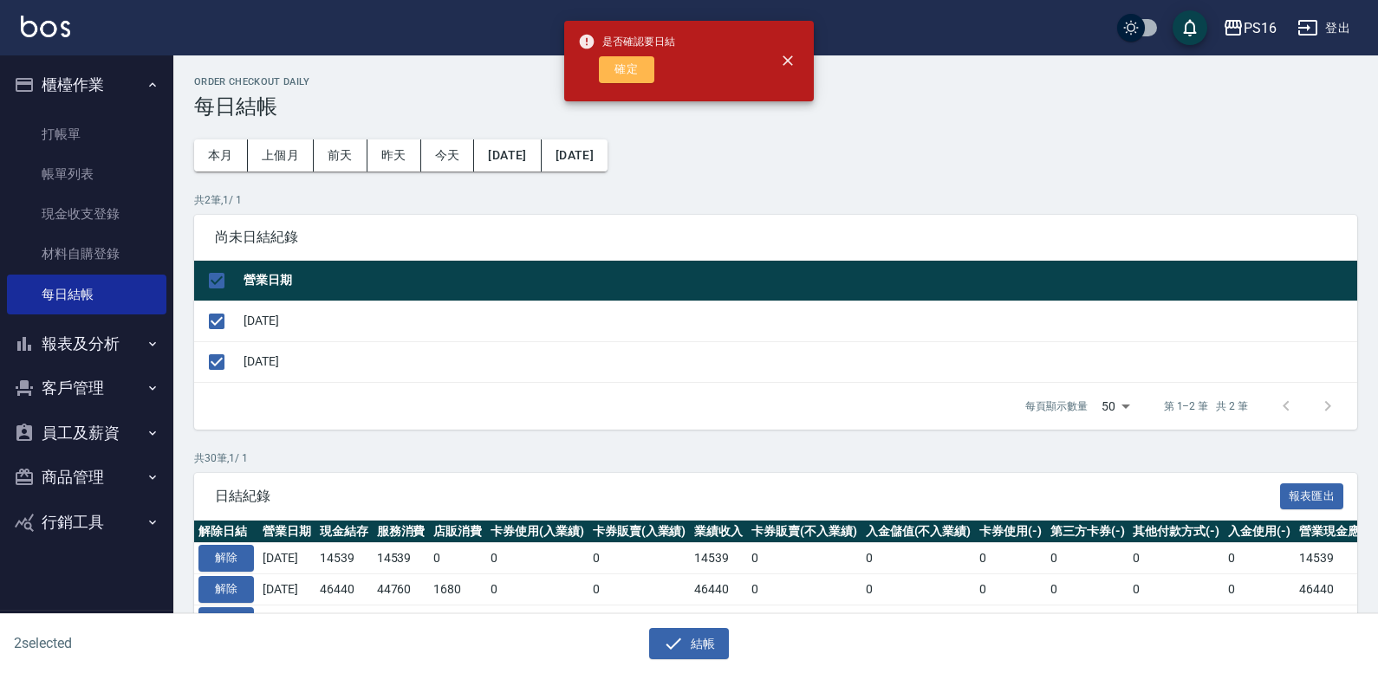
click at [625, 68] on button "確定" at bounding box center [626, 69] width 55 height 27
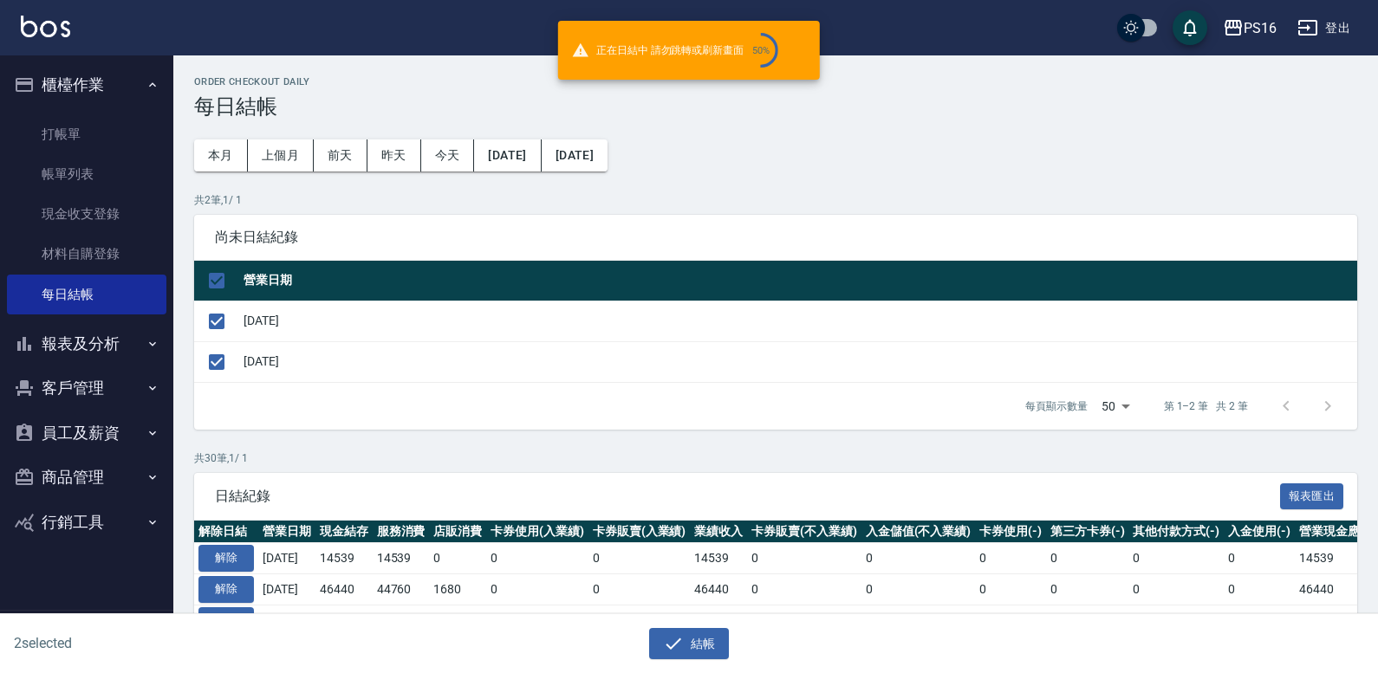
checkbox input "false"
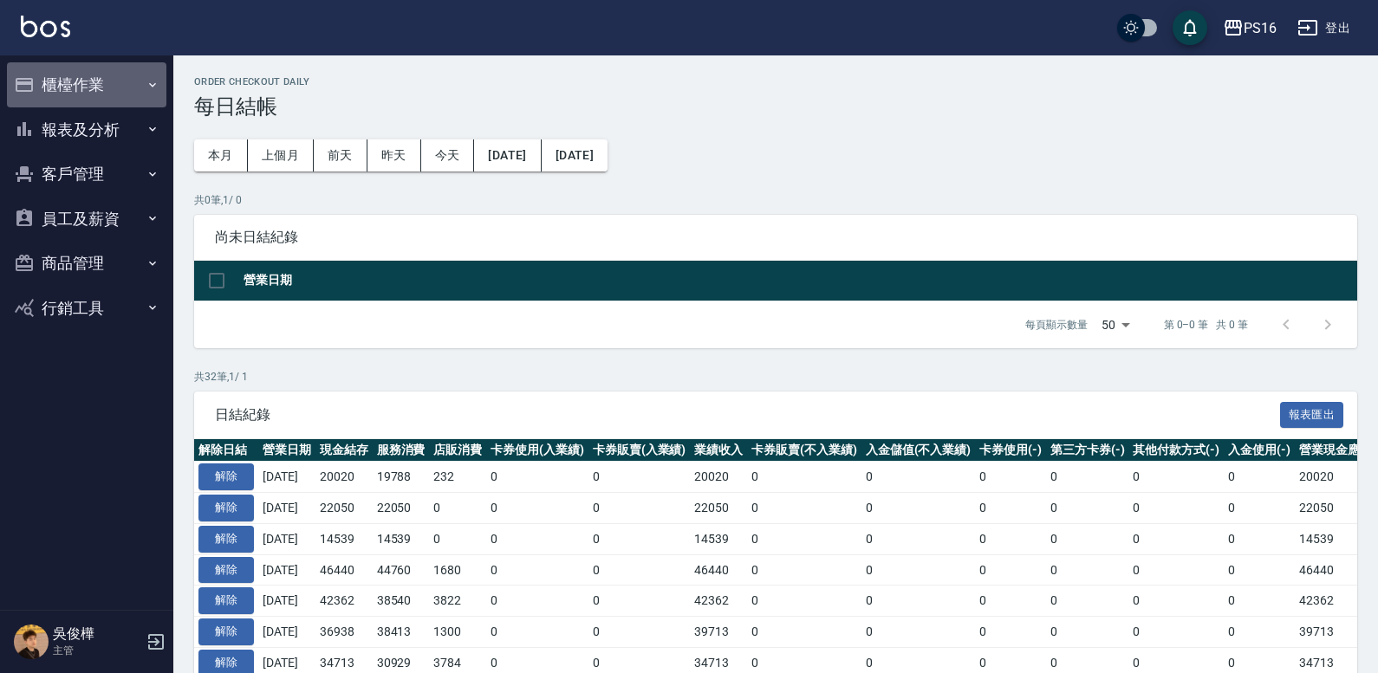
click at [146, 87] on icon "button" at bounding box center [153, 85] width 14 height 14
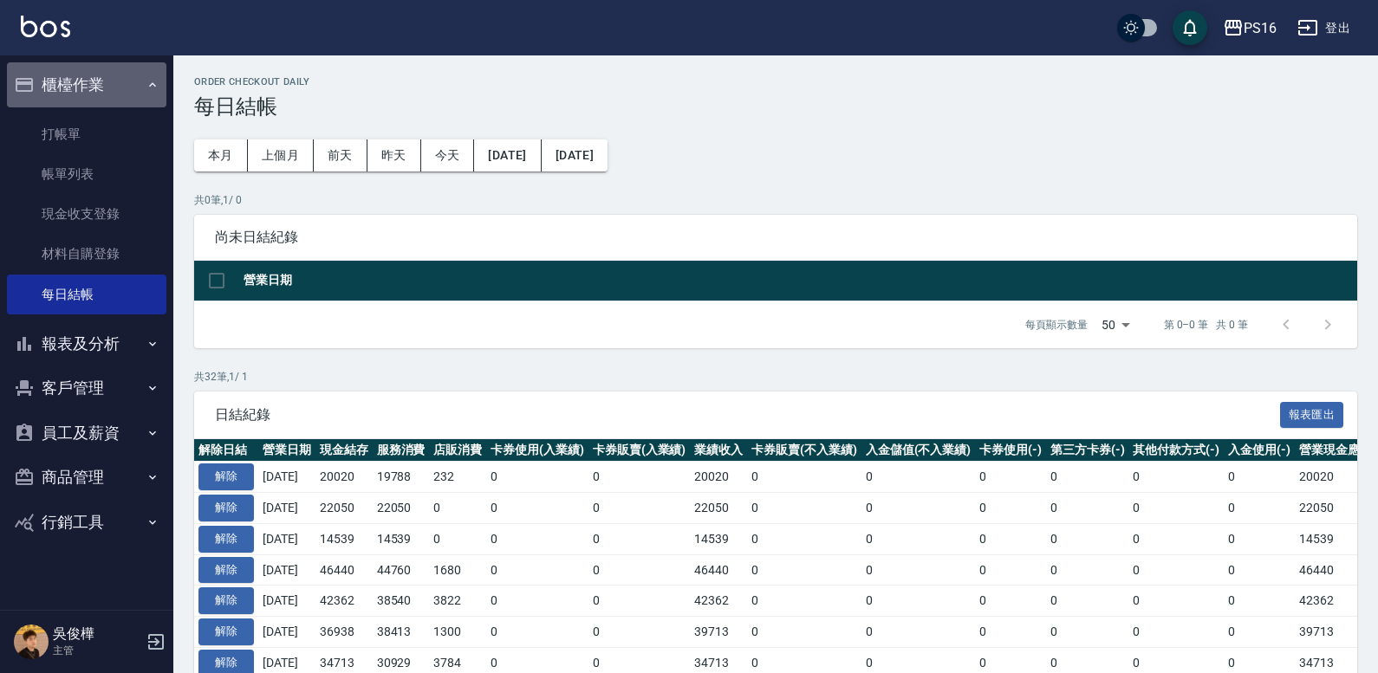
click at [134, 90] on button "櫃檯作業" at bounding box center [86, 84] width 159 height 45
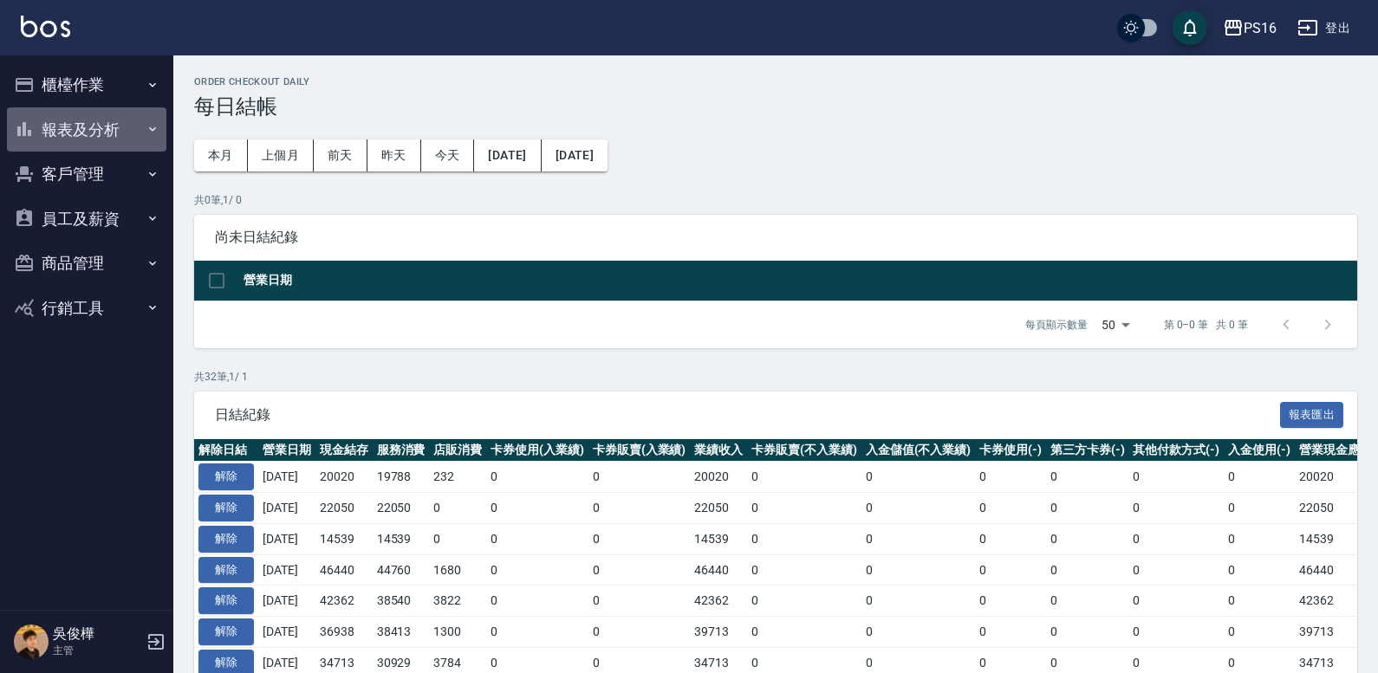
click at [85, 127] on button "報表及分析" at bounding box center [86, 129] width 159 height 45
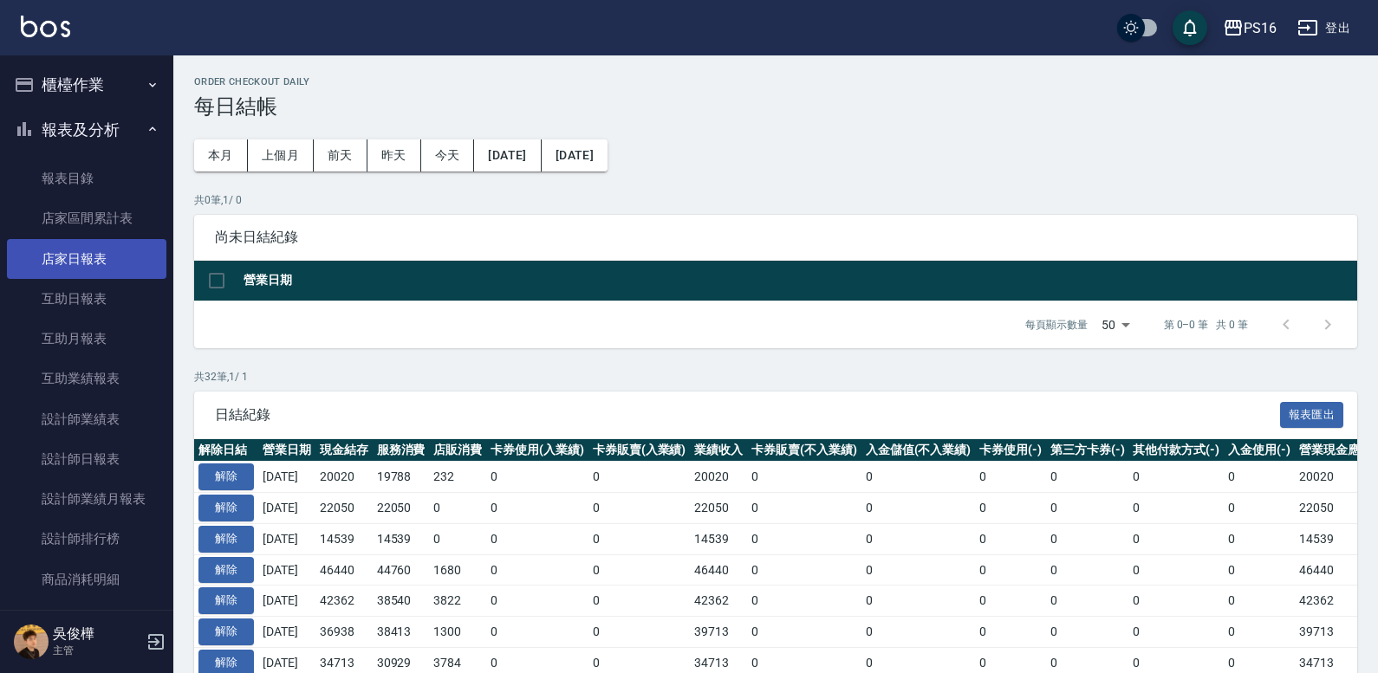
click at [103, 263] on link "店家日報表" at bounding box center [86, 259] width 159 height 40
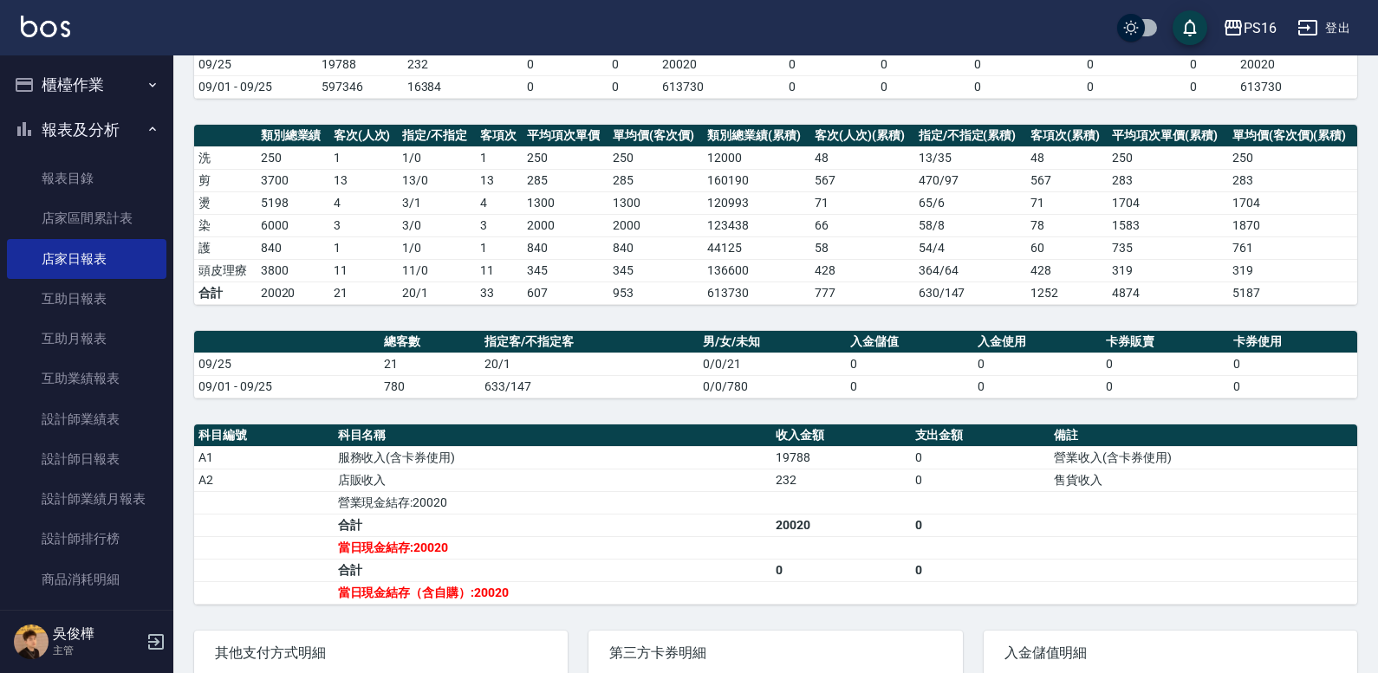
scroll to position [30, 0]
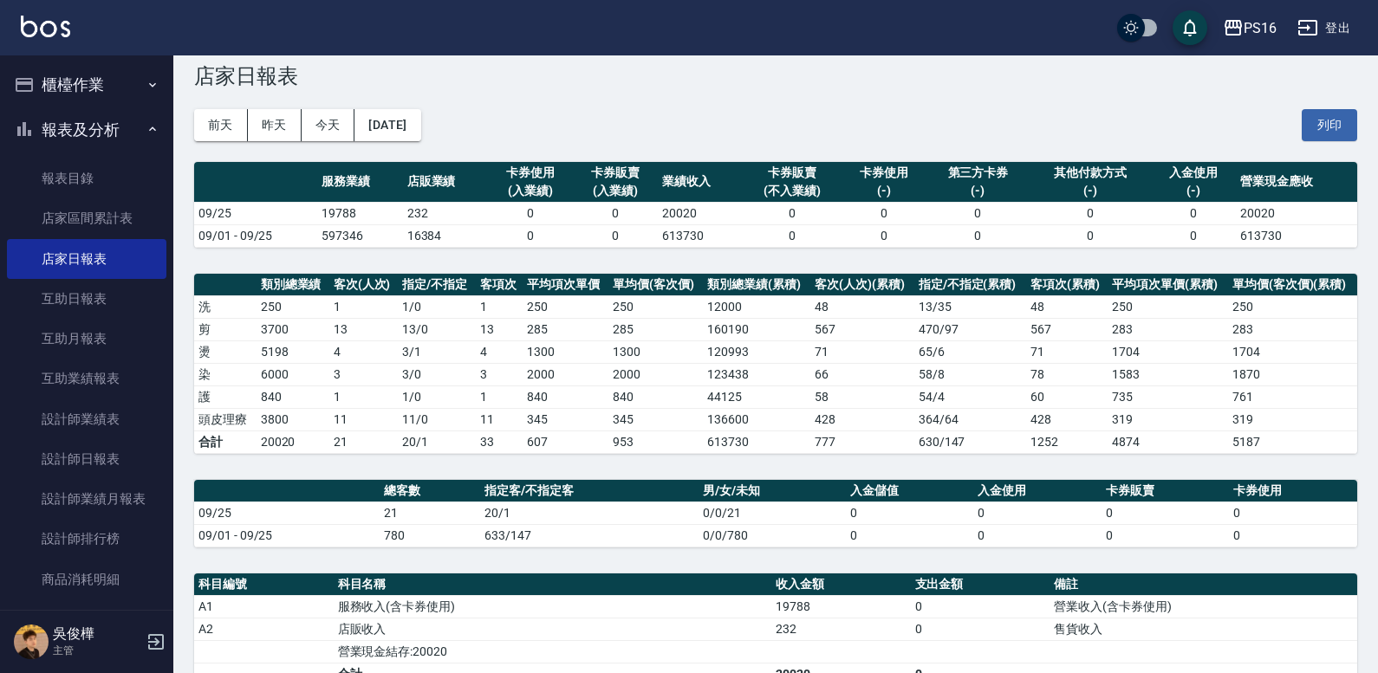
click at [1326, 121] on button "列印" at bounding box center [1328, 125] width 55 height 32
click at [89, 309] on link "互助日報表" at bounding box center [86, 299] width 159 height 40
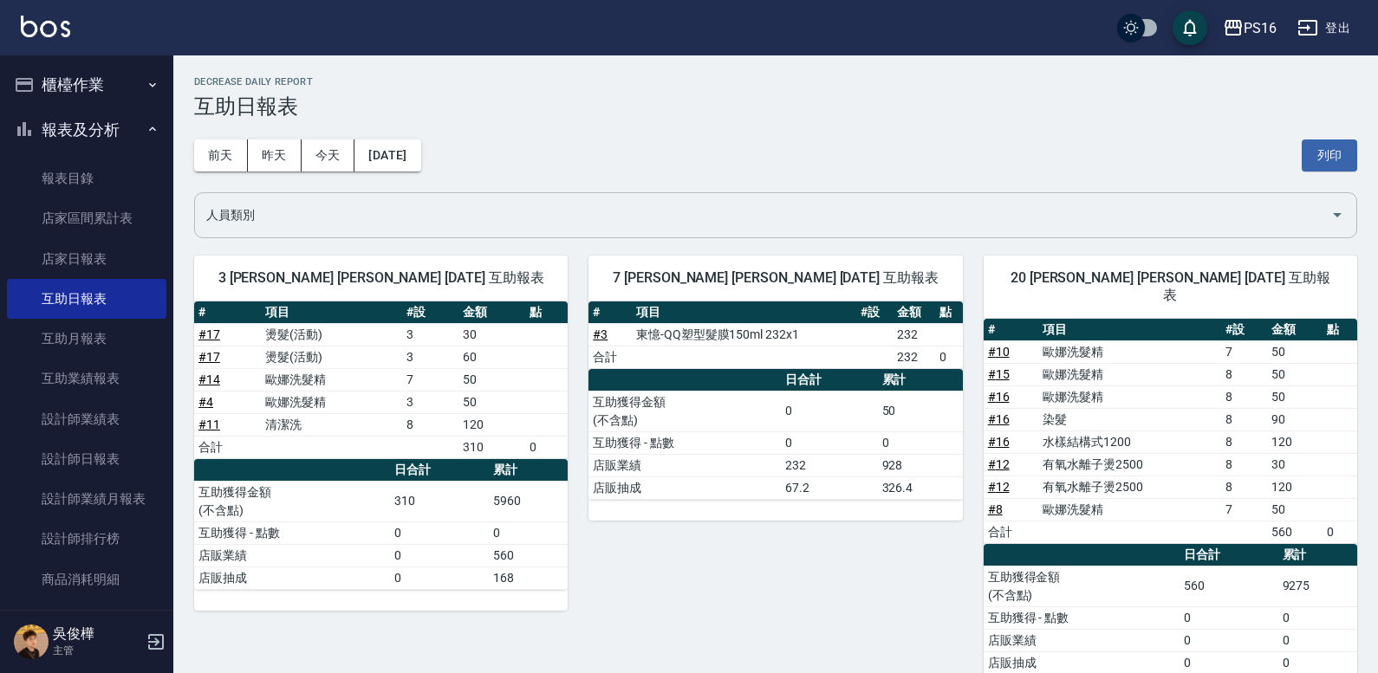
click at [1328, 212] on icon "Open" at bounding box center [1337, 214] width 21 height 21
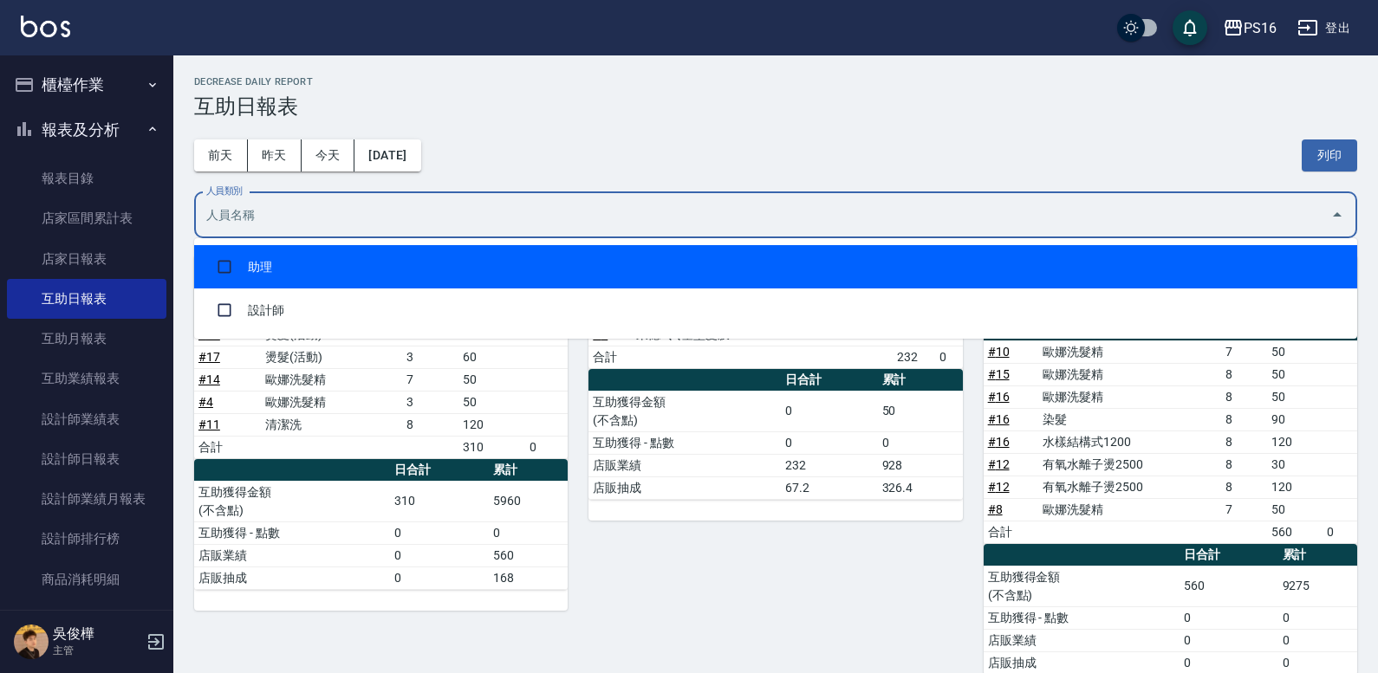
click at [328, 273] on li "助理" at bounding box center [775, 266] width 1163 height 43
checkbox input "true"
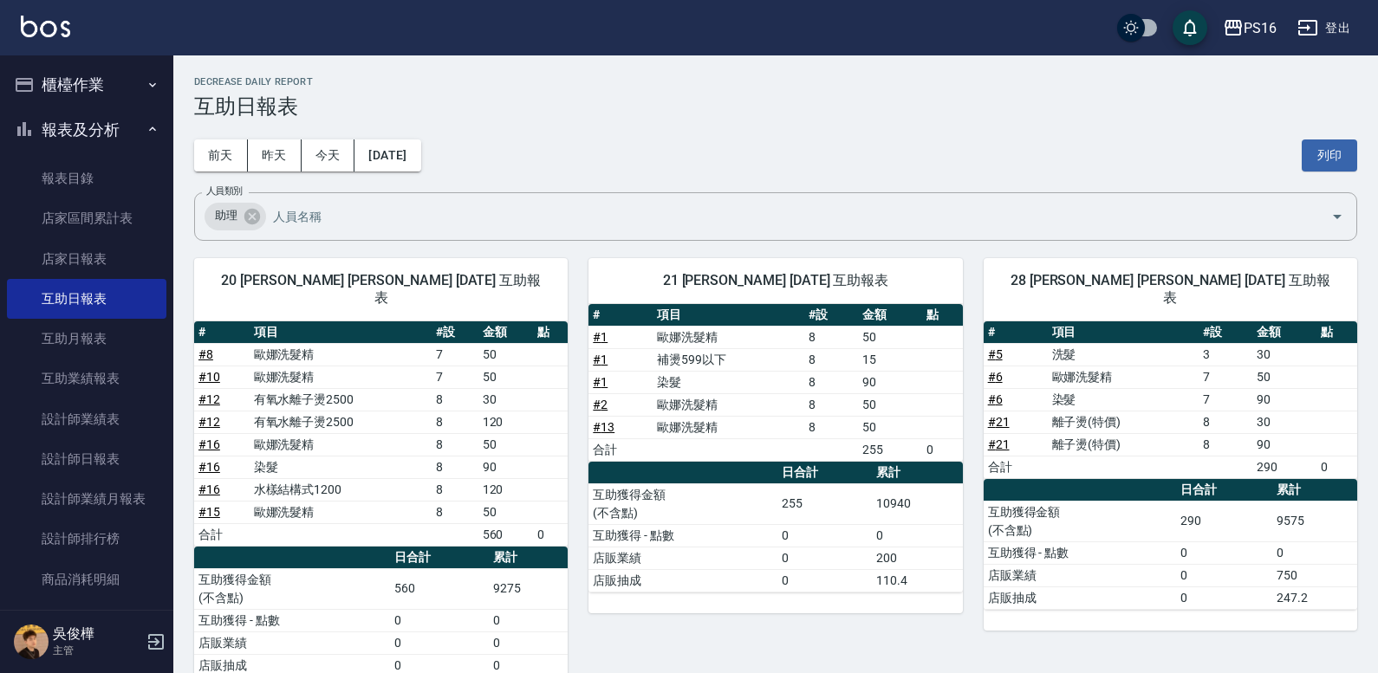
click at [851, 133] on div "[DATE] [DATE] [DATE] [DATE] 列印" at bounding box center [775, 156] width 1163 height 74
drag, startPoint x: 1335, startPoint y: 146, endPoint x: 1054, endPoint y: 542, distance: 485.4
click at [1336, 146] on button "列印" at bounding box center [1328, 156] width 55 height 32
click at [65, 458] on link "設計師日報表" at bounding box center [86, 459] width 159 height 40
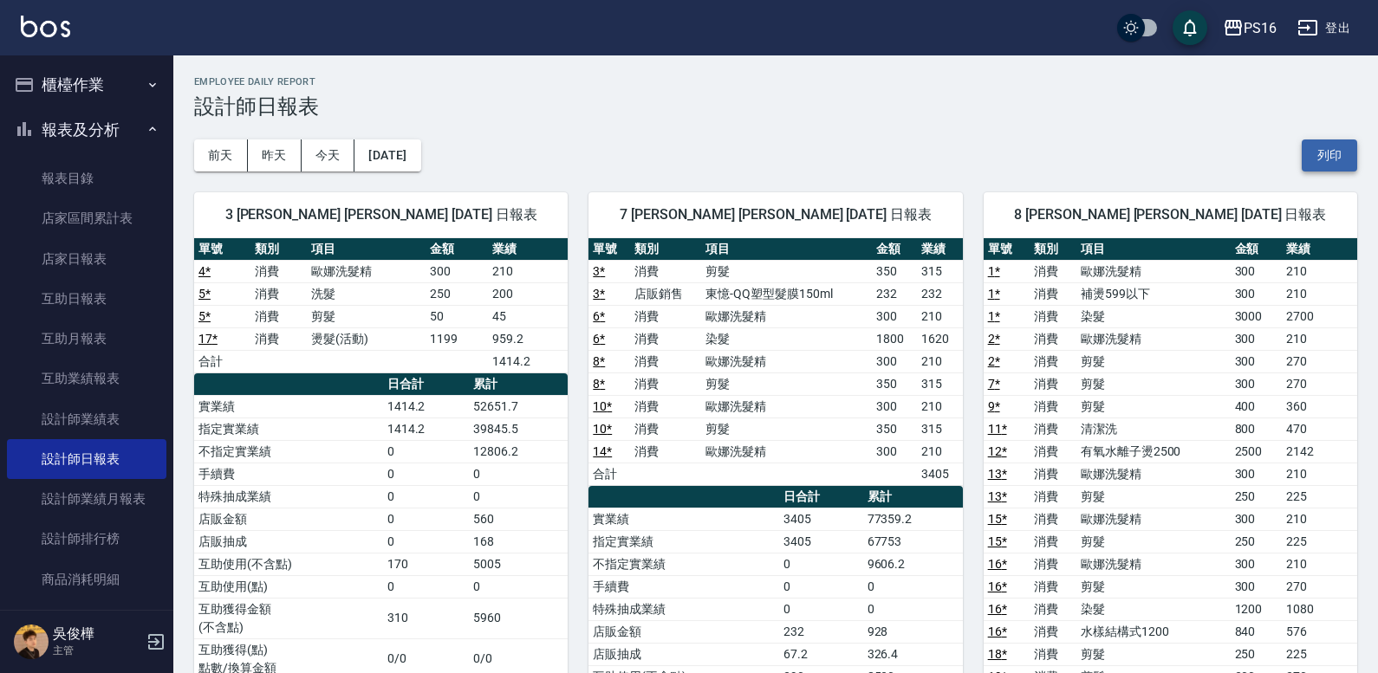
click at [1315, 157] on button "列印" at bounding box center [1328, 156] width 55 height 32
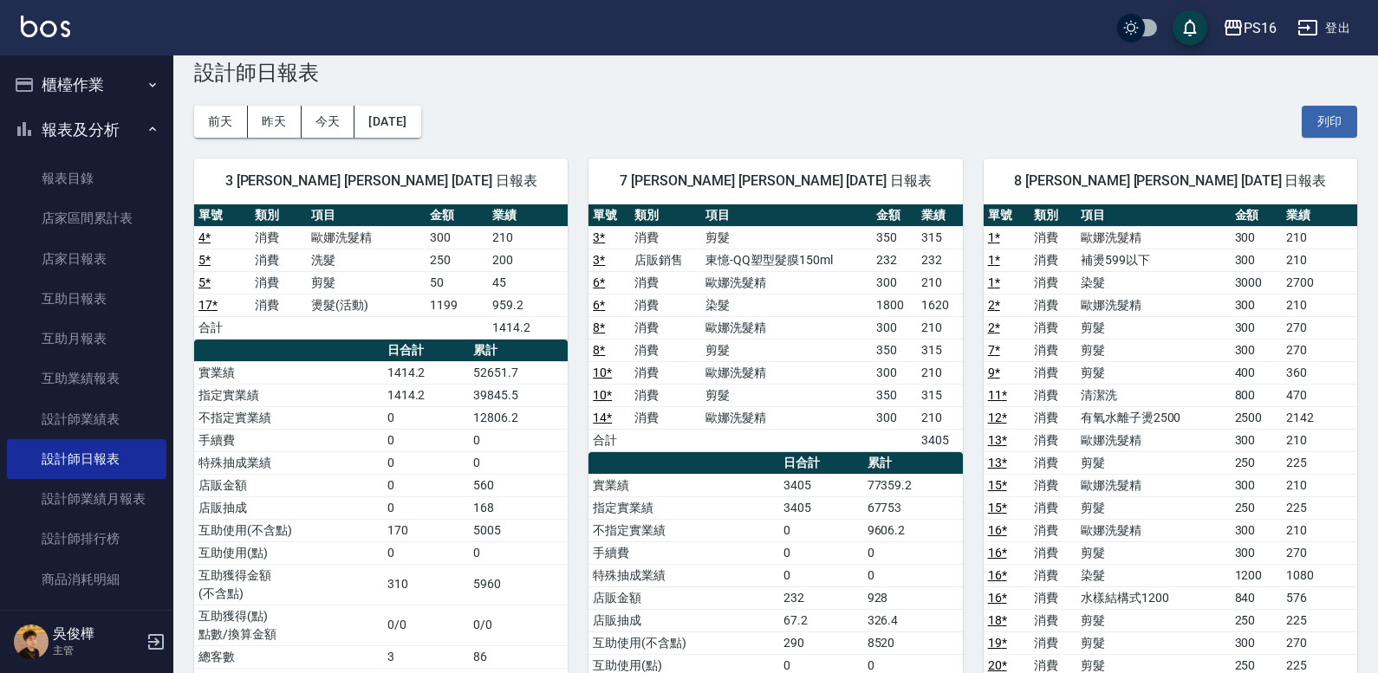
scroll to position [52, 0]
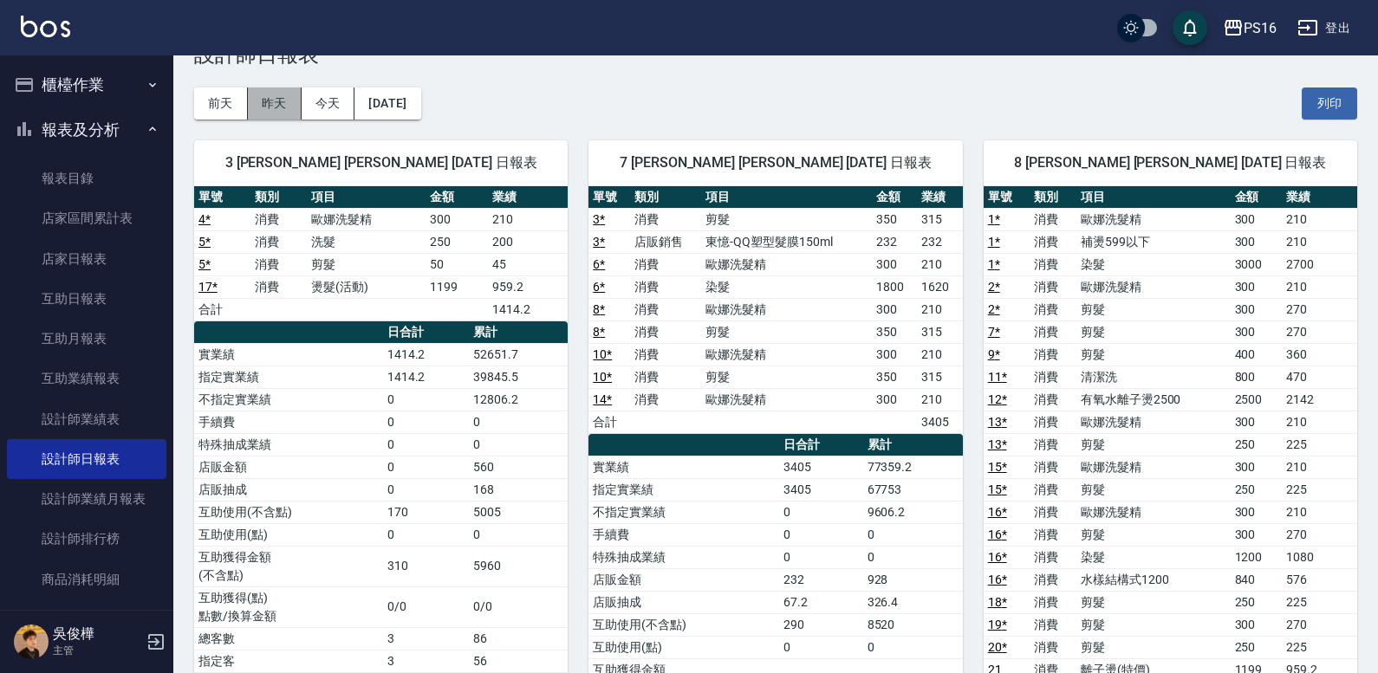
click at [272, 106] on button "昨天" at bounding box center [275, 104] width 54 height 32
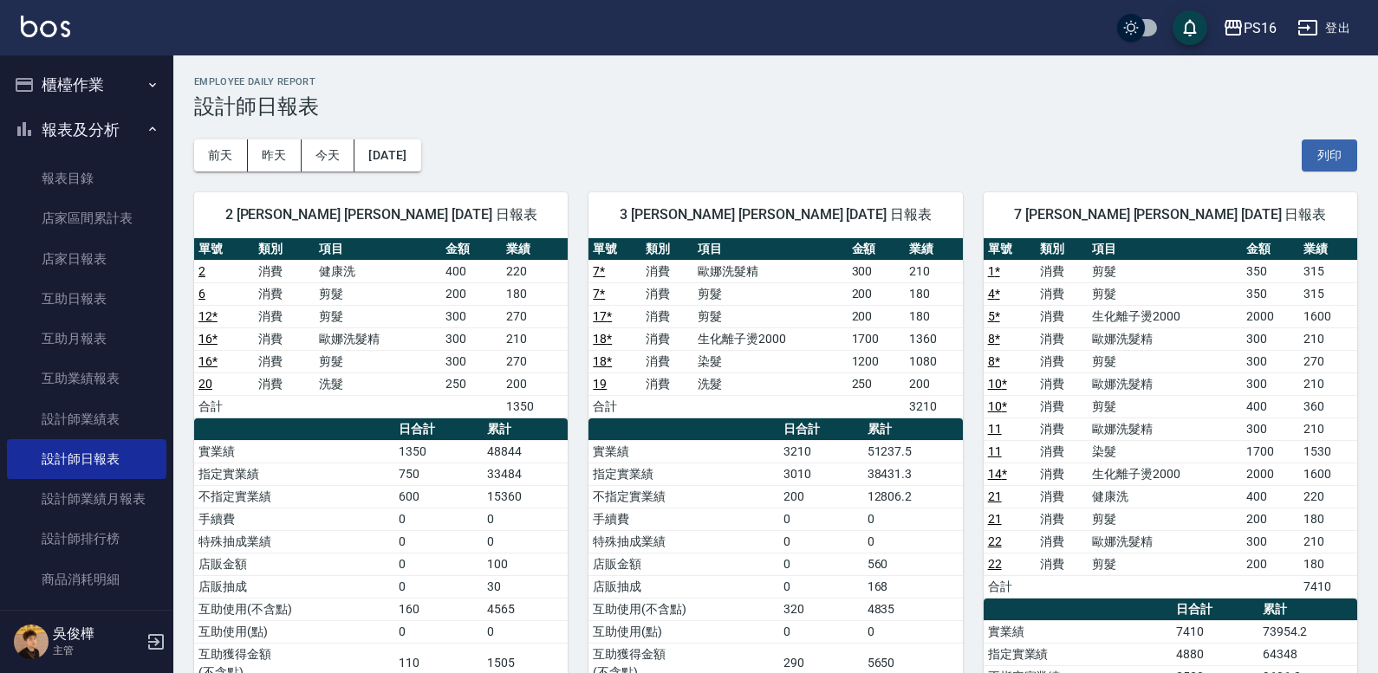
click at [334, 172] on div "2 張華涵 張華涵 09/24/2025 日報表 單號 類別 項目 金額 業績 2 消費 健康洗 400 220 6 消費 剪髮 200 180 12 * 消…" at bounding box center [370, 628] width 394 height 912
click at [335, 169] on button "今天" at bounding box center [329, 156] width 54 height 32
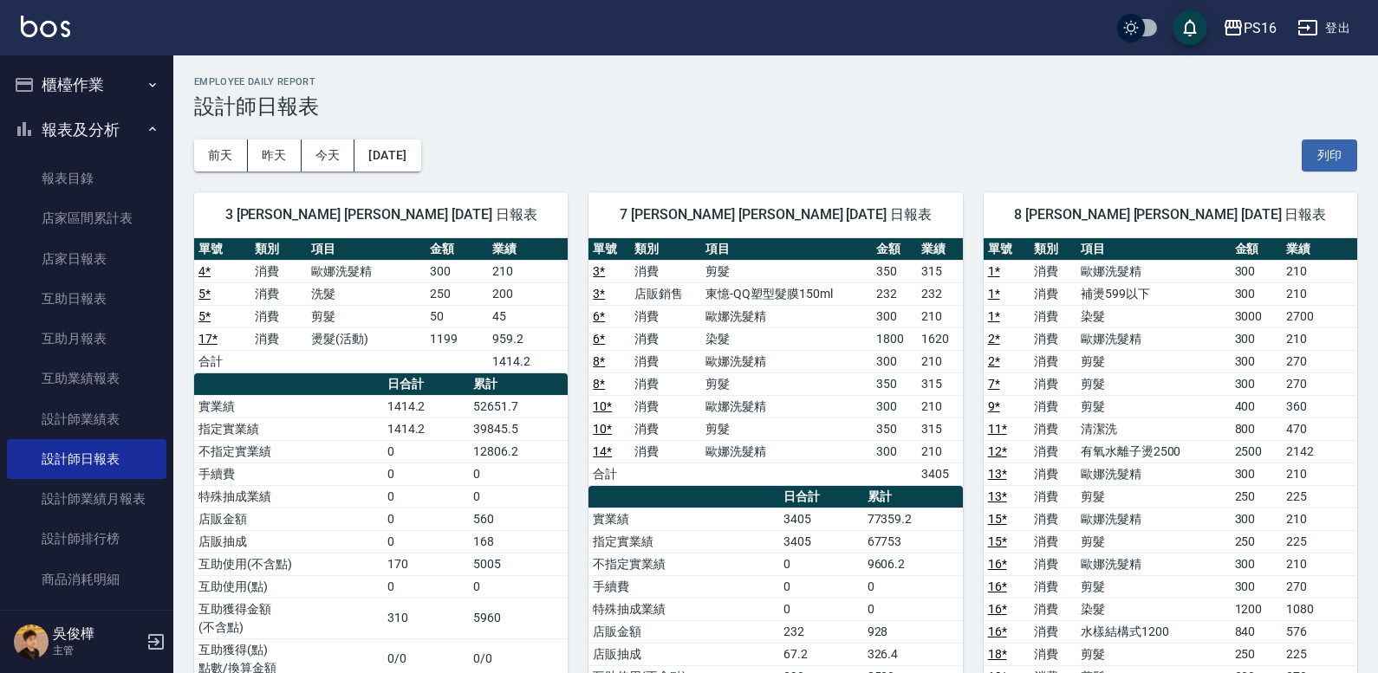
click at [80, 131] on button "報表及分析" at bounding box center [86, 129] width 159 height 45
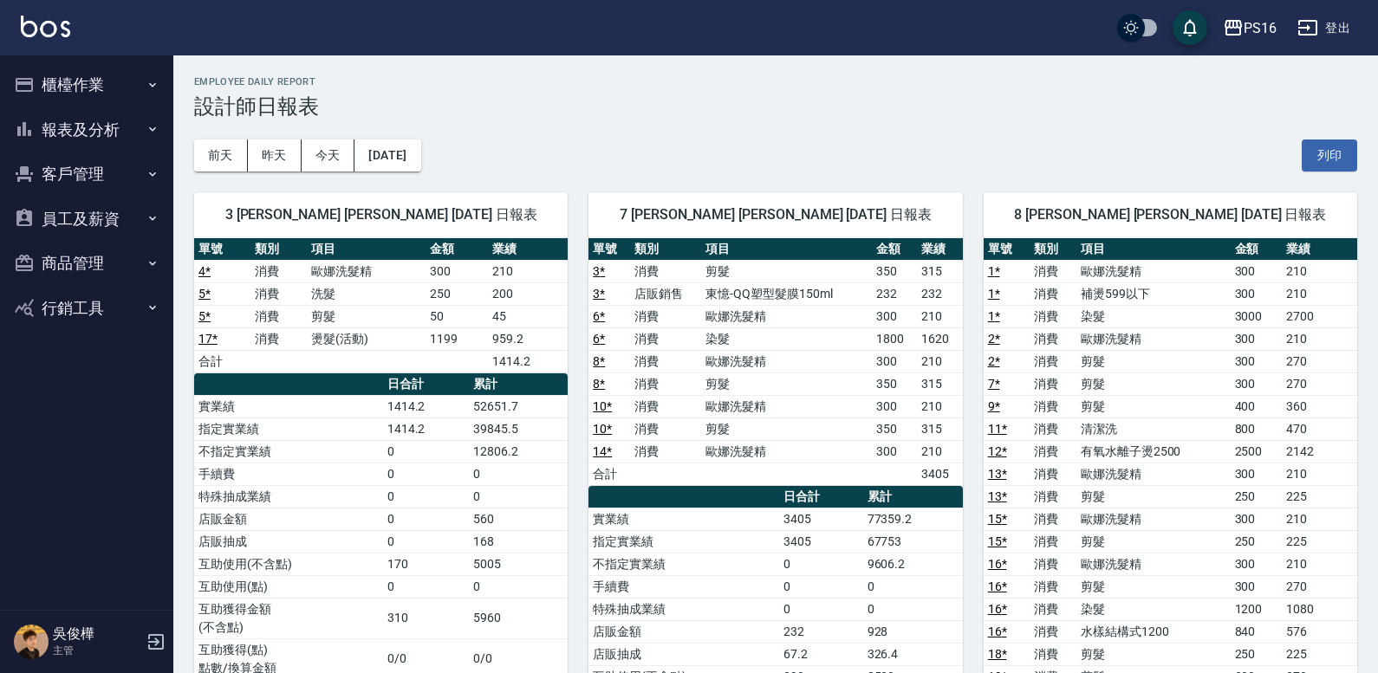
click at [127, 98] on button "櫃檯作業" at bounding box center [86, 84] width 159 height 45
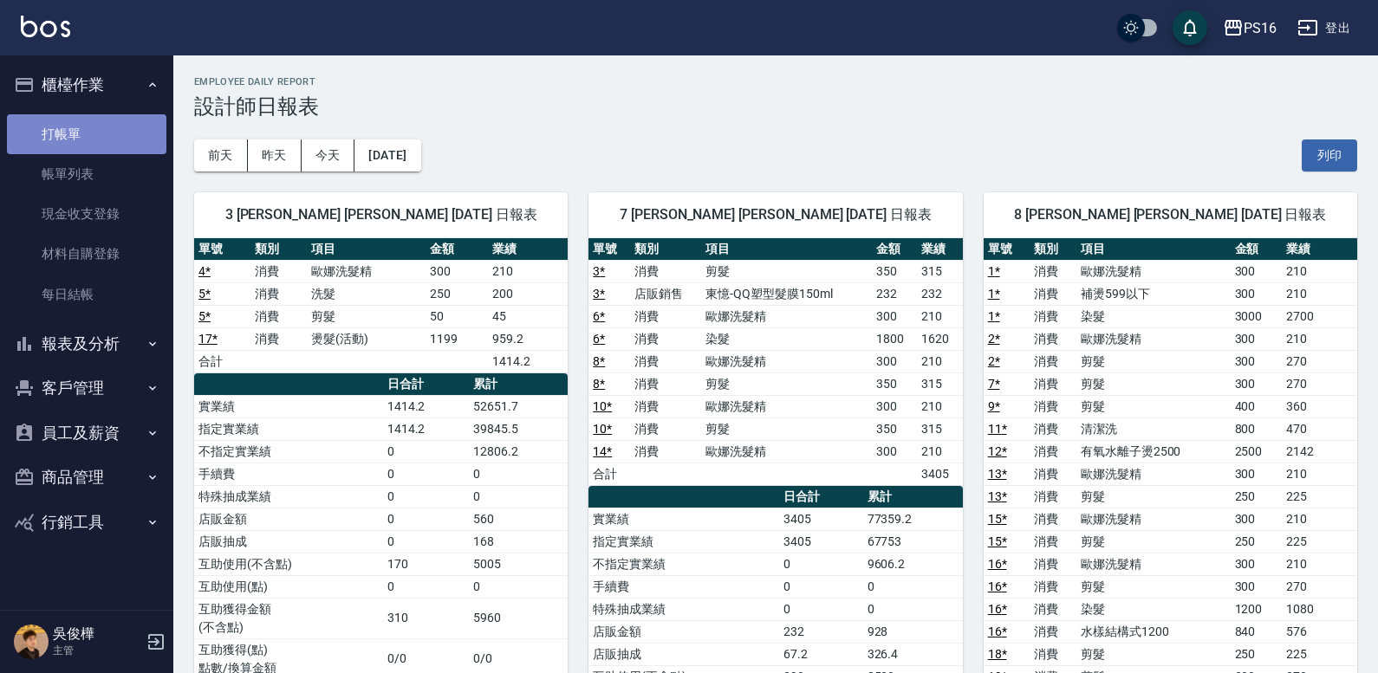
click at [103, 151] on link "打帳單" at bounding box center [86, 134] width 159 height 40
